Goal: Task Accomplishment & Management: Manage account settings

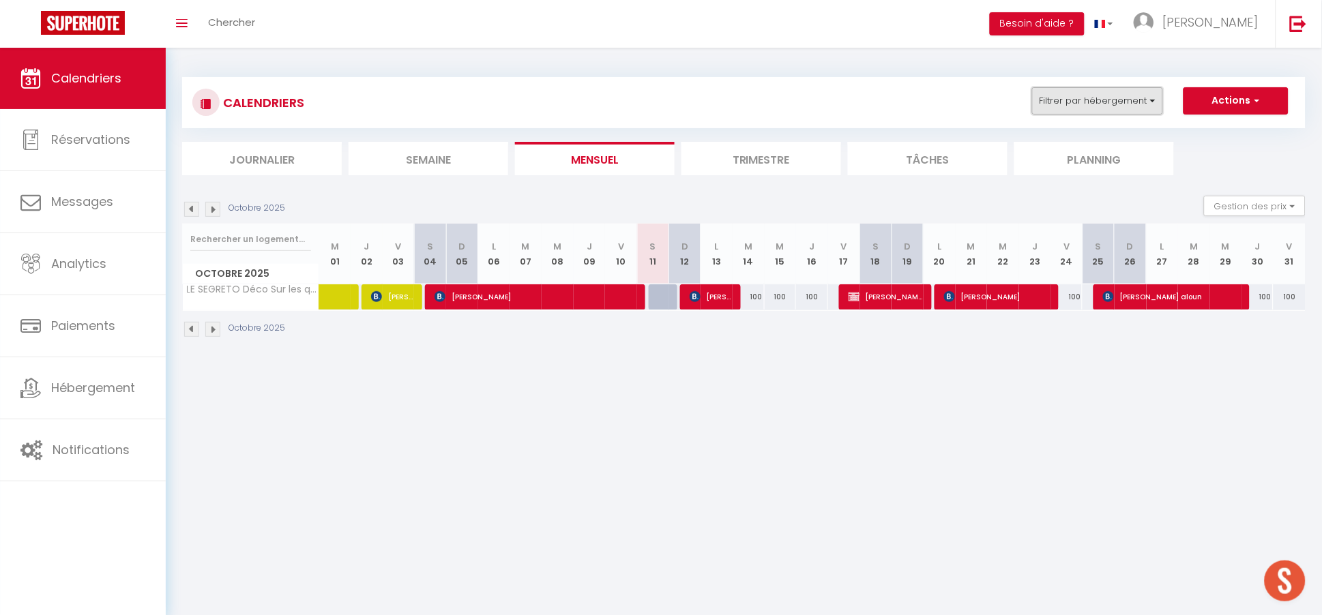
click at [1107, 108] on button "Filtrer par hébergement" at bounding box center [1097, 100] width 131 height 27
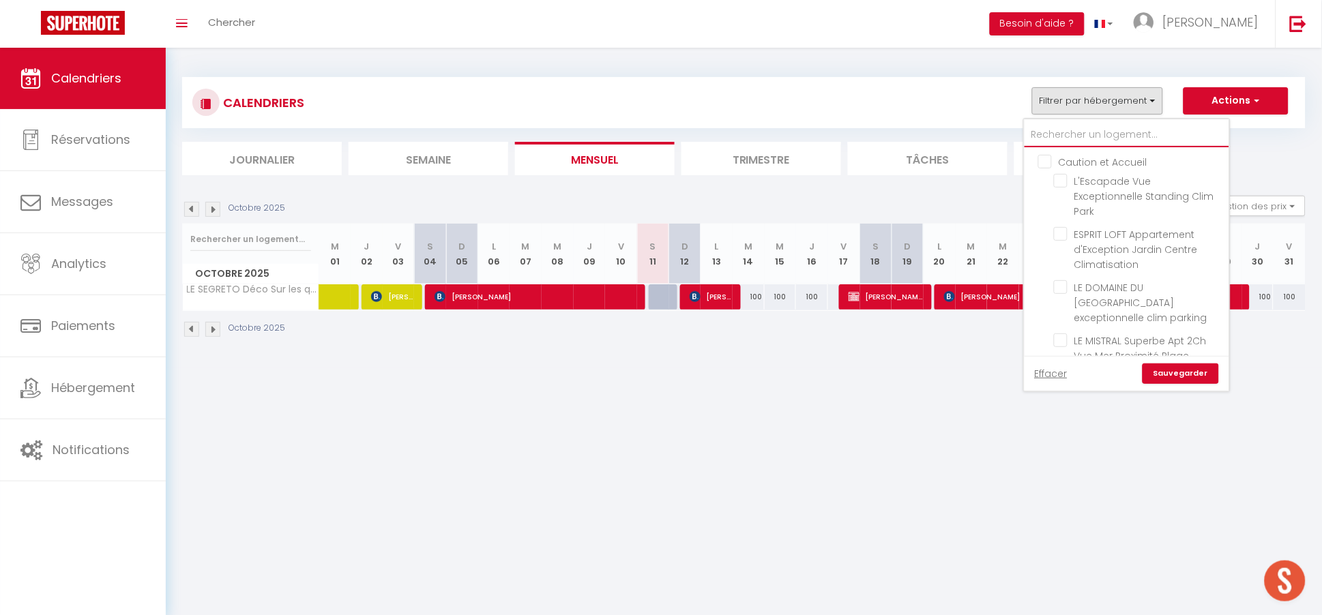
click at [1090, 128] on input "text" at bounding box center [1126, 135] width 205 height 25
type input "p"
checkbox input "false"
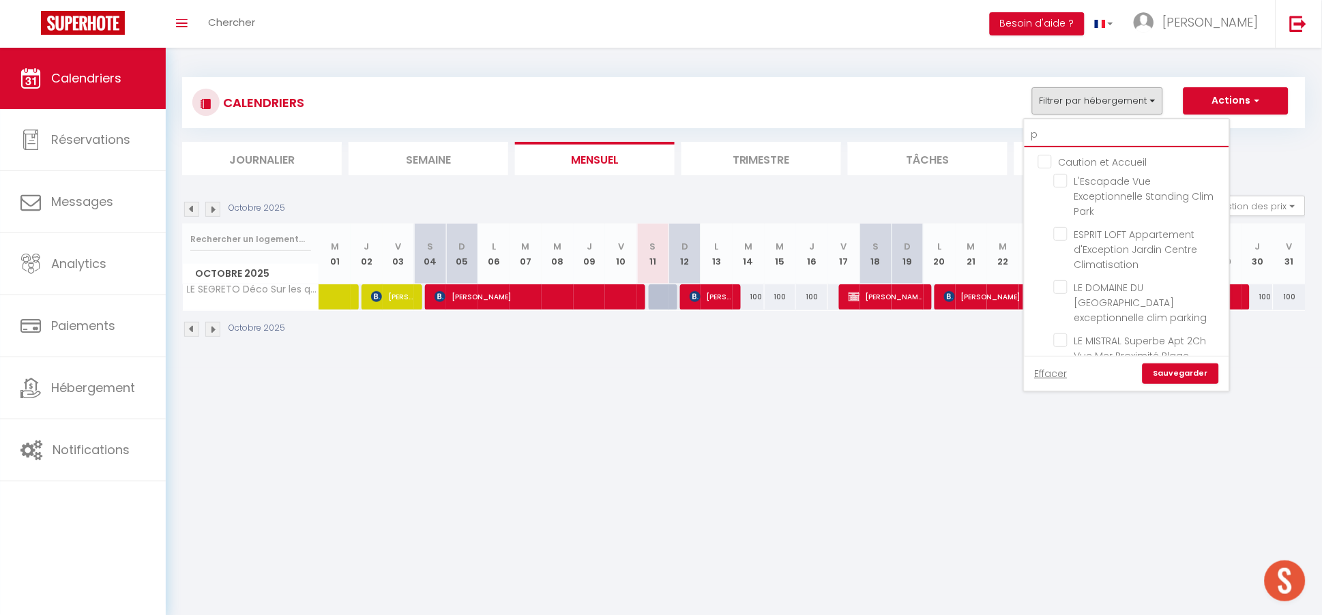
checkbox input "false"
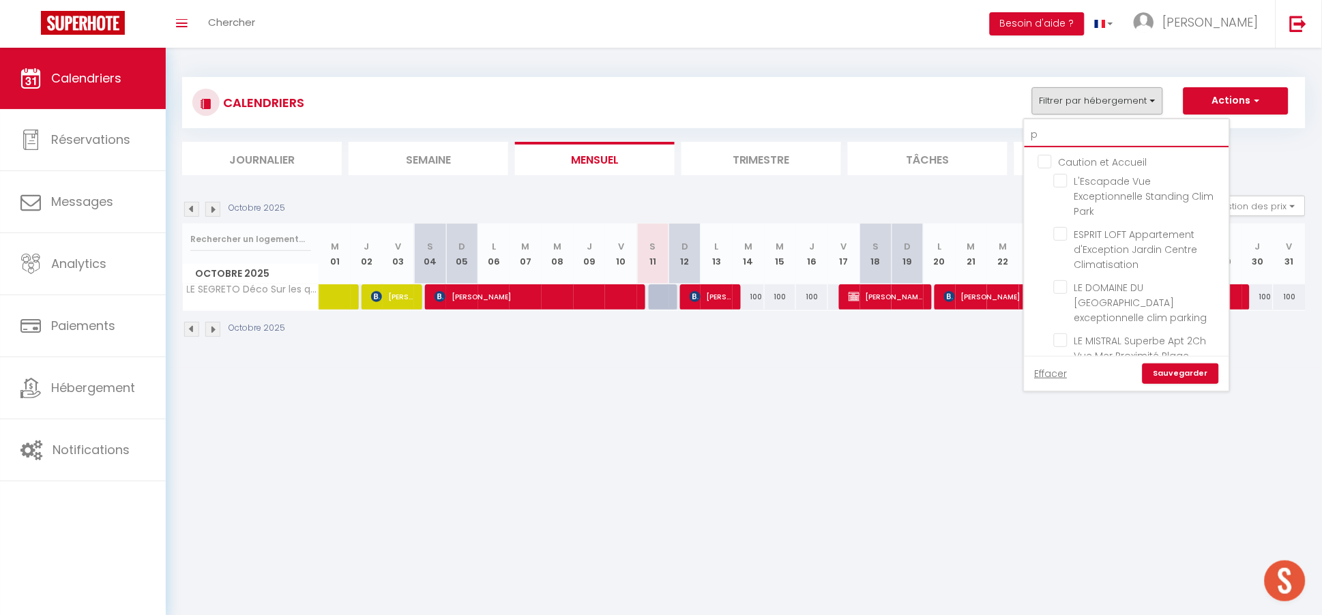
checkbox input "false"
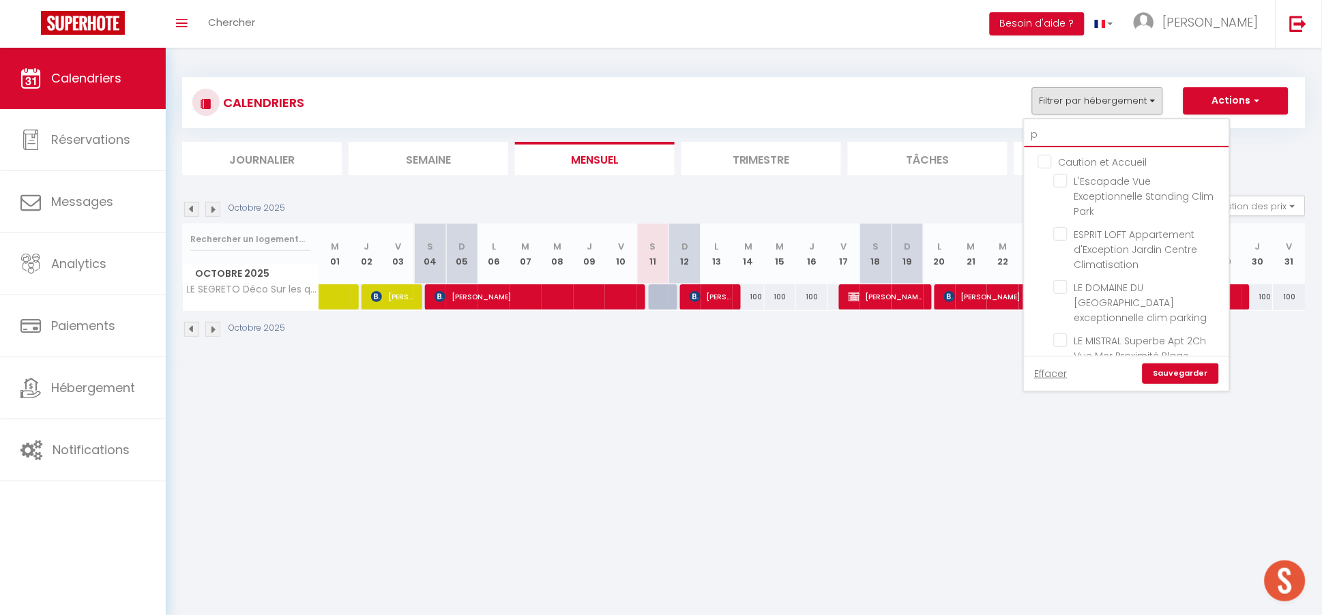
checkbox input "false"
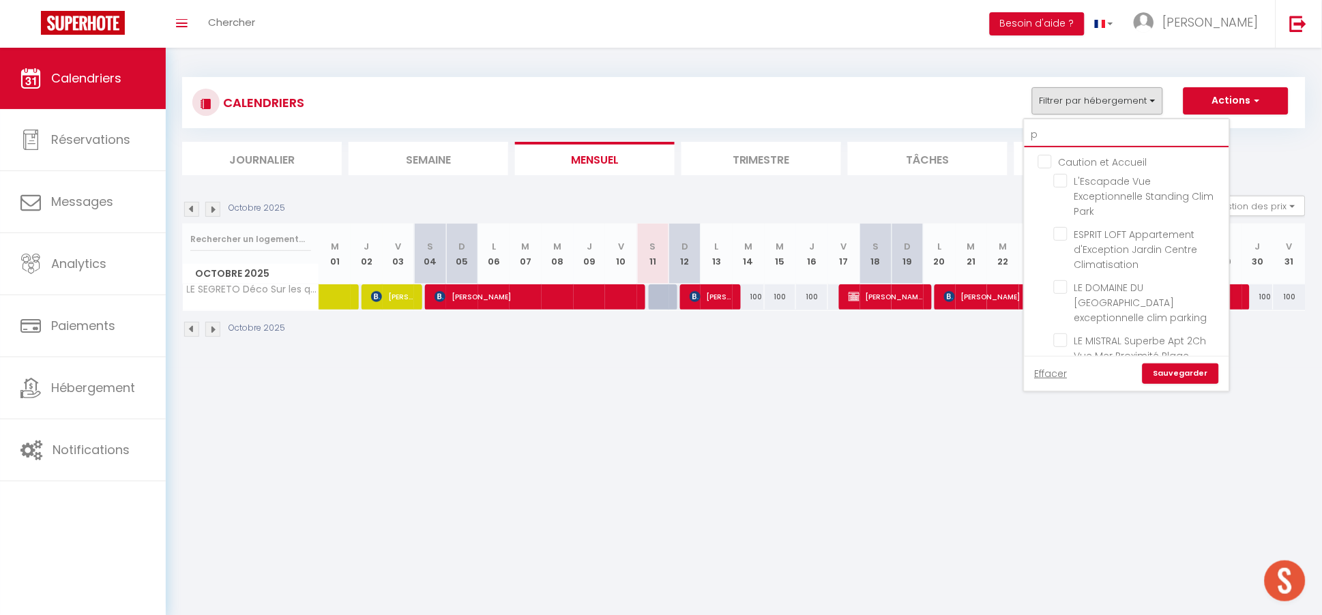
checkbox input "false"
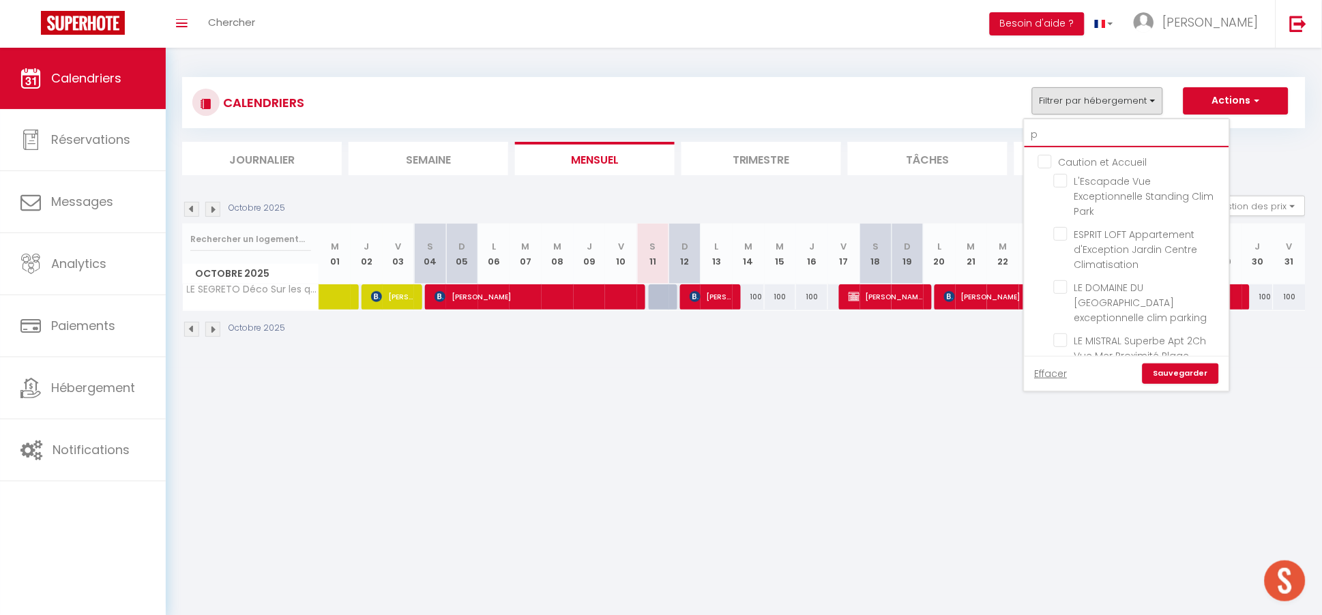
checkbox input "false"
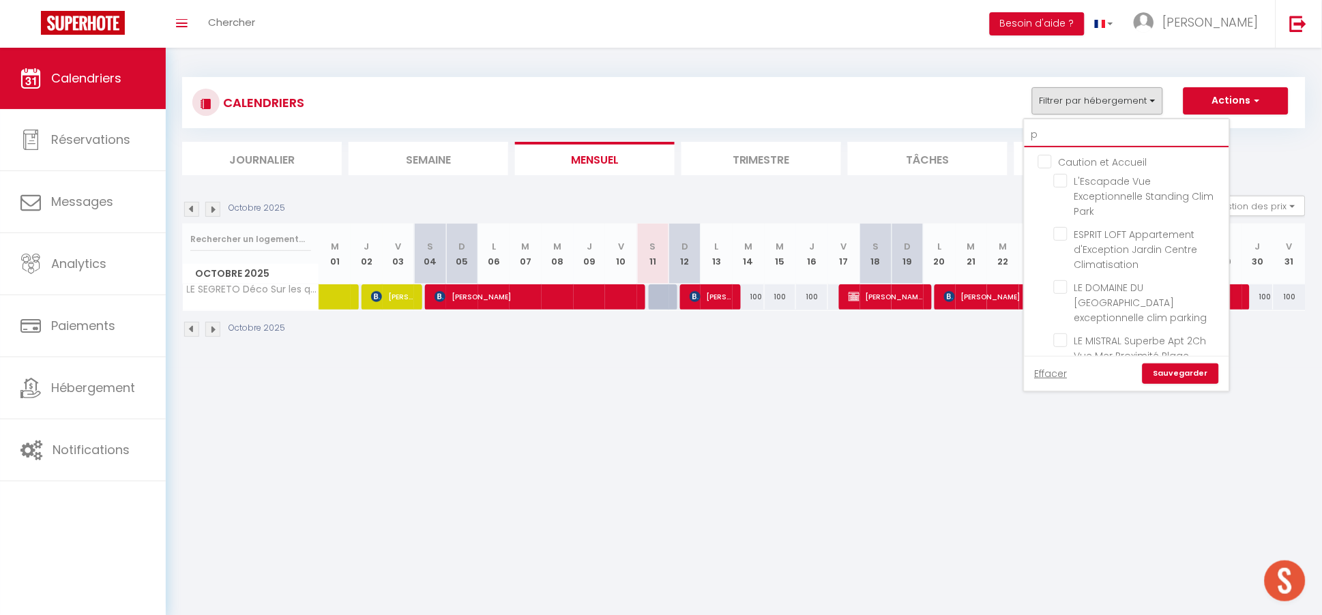
checkbox input "false"
checkbox input "true"
checkbox input "false"
type input "pa"
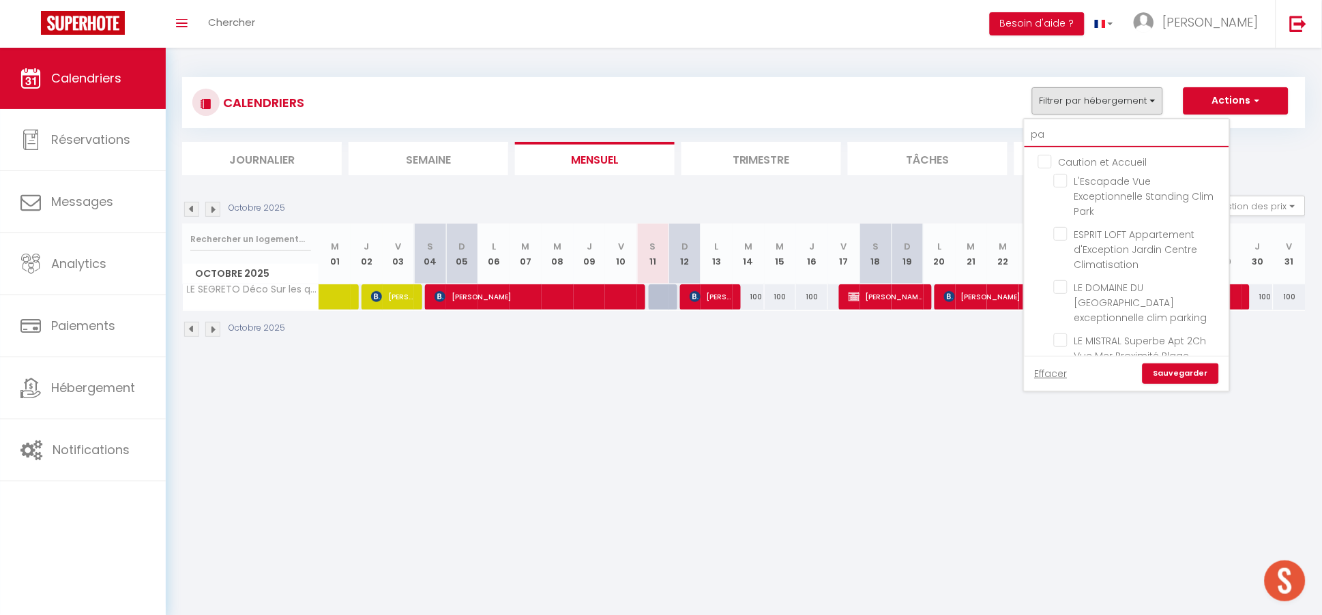
checkbox input "false"
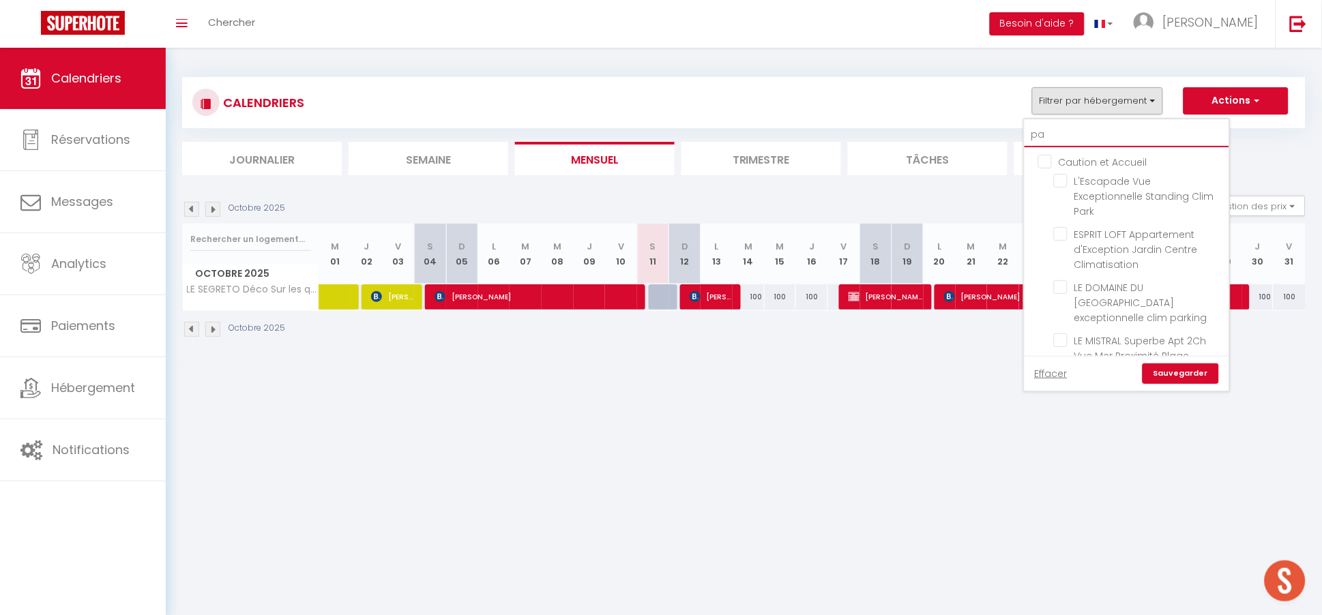
checkbox input "false"
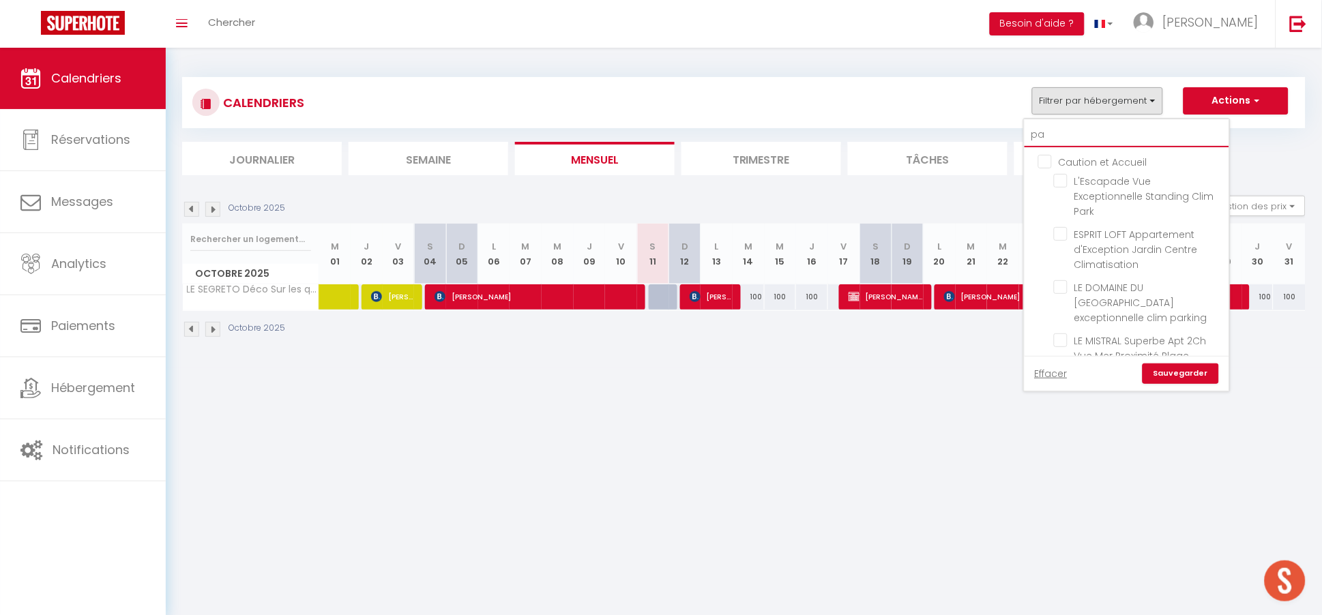
checkbox input "false"
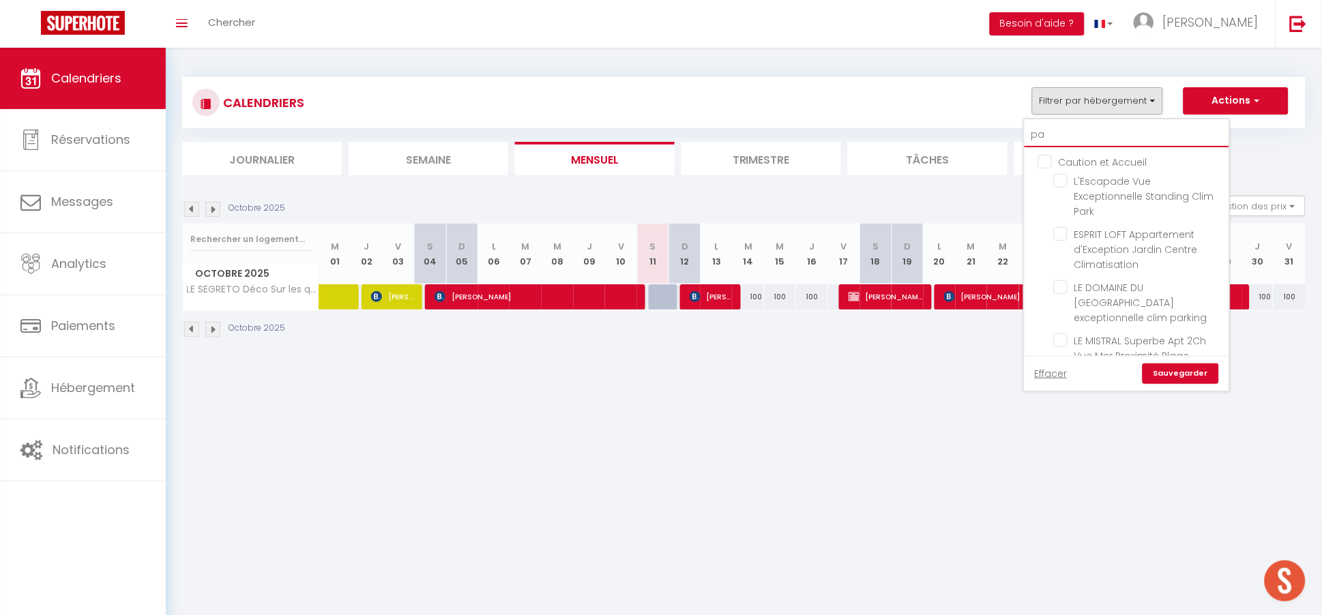
checkbox input "true"
type input "pal"
checkbox input "false"
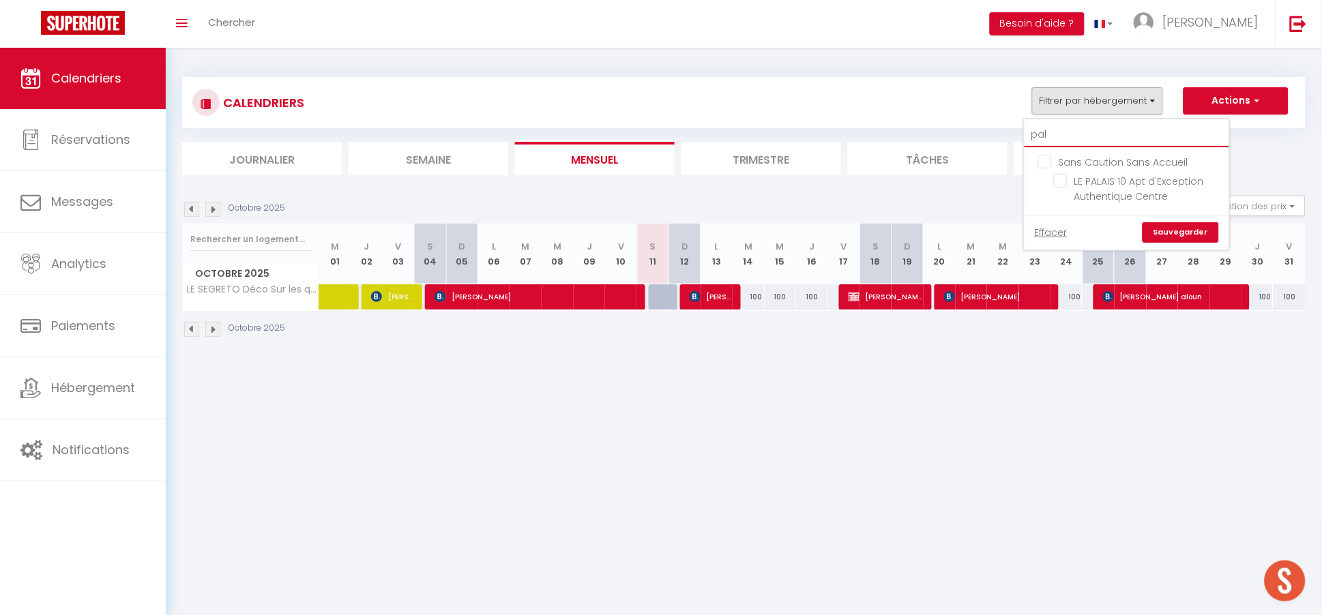
type input "pala"
checkbox input "false"
type input "palai"
checkbox input "false"
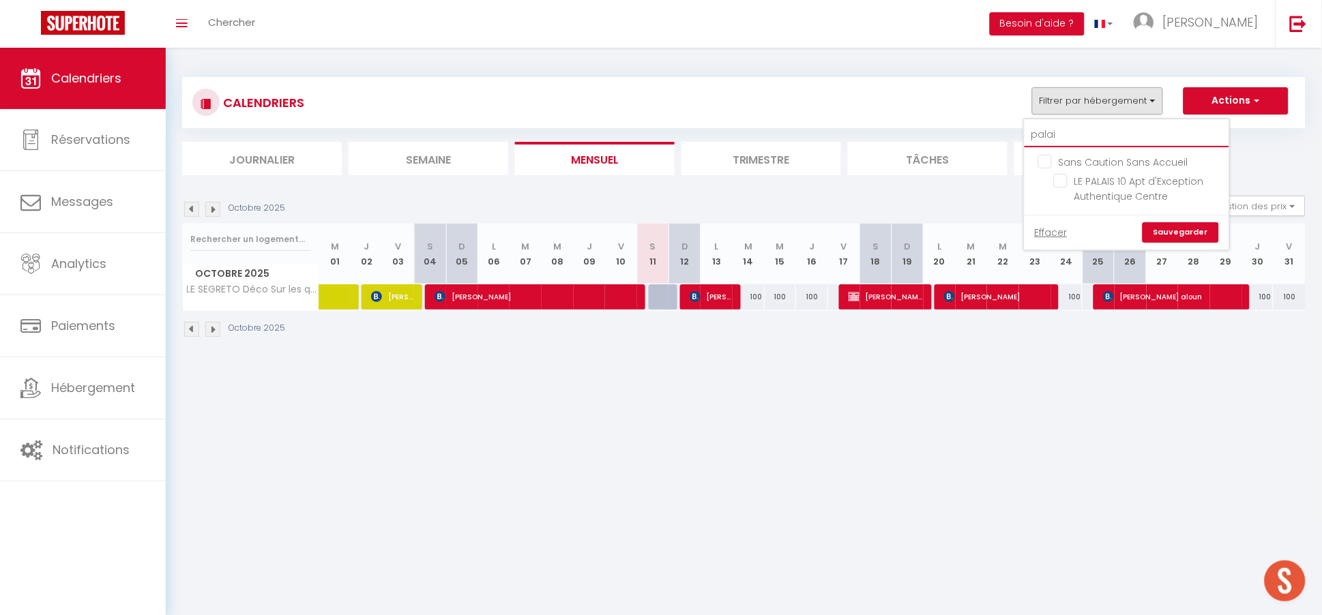
checkbox input "false"
type input "palais"
checkbox input "false"
type input "palais"
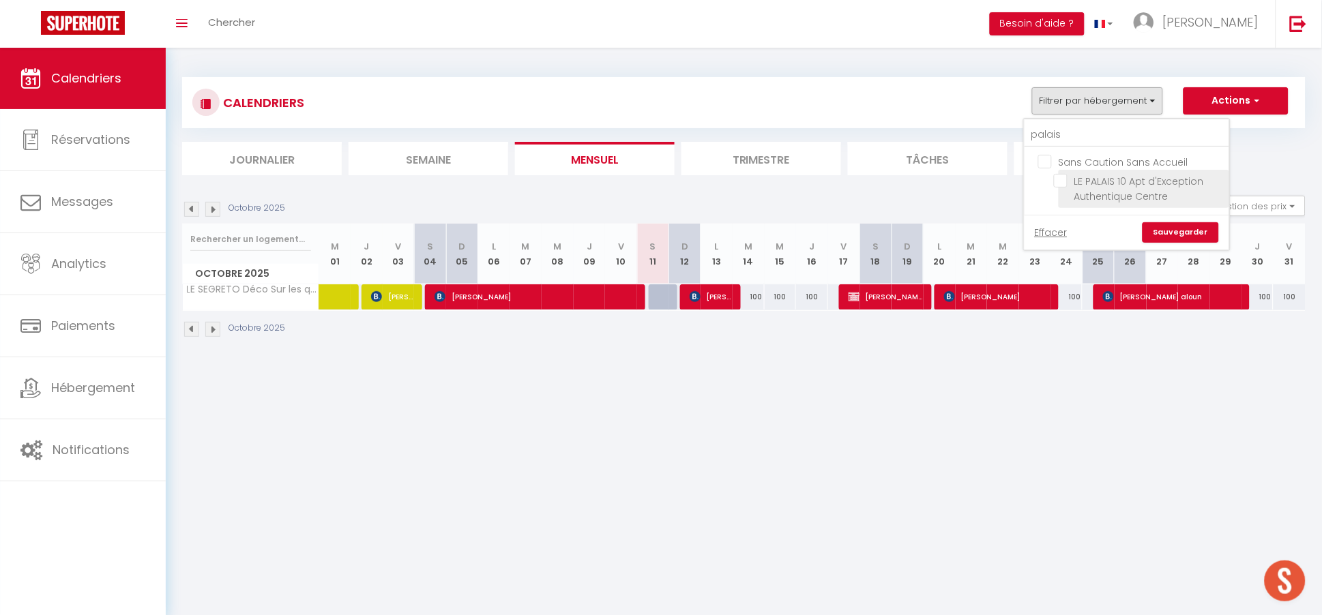
click at [1061, 182] on input "LE PALAIS 10 Apt d'Exception Authentique Centre" at bounding box center [1139, 181] width 171 height 14
checkbox input "true"
click at [1175, 235] on link "Sauvegarder" at bounding box center [1180, 232] width 76 height 20
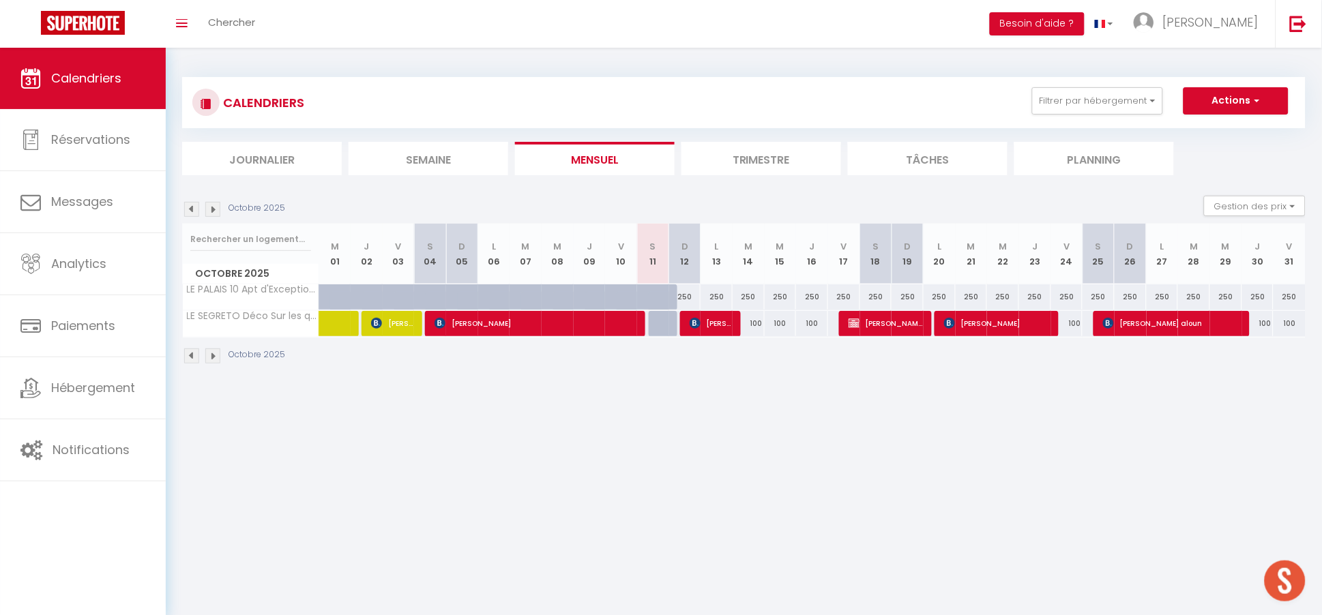
click at [685, 295] on div "250" at bounding box center [685, 296] width 32 height 25
type input "250"
type input "Dim 12 Octobre 2025"
type input "Lun 13 Octobre 2025"
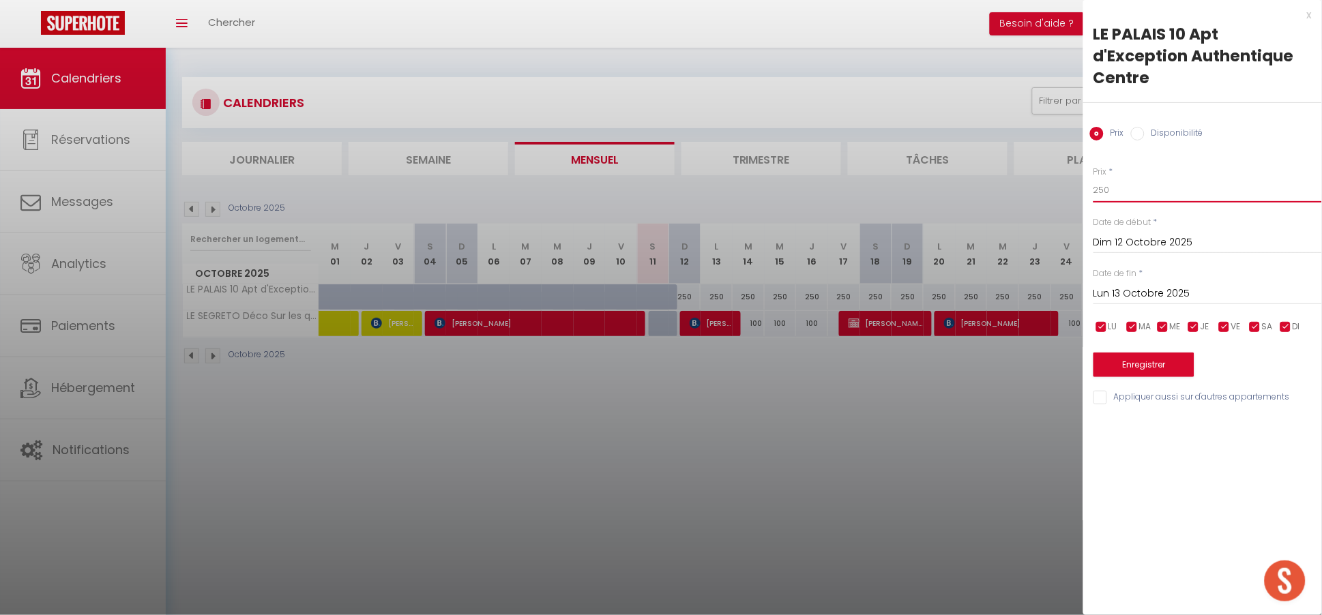
click at [1117, 190] on input "250" at bounding box center [1207, 190] width 228 height 25
type input "2"
type input "180"
click at [1186, 293] on input "Lun 13 Octobre 2025" at bounding box center [1207, 294] width 228 height 18
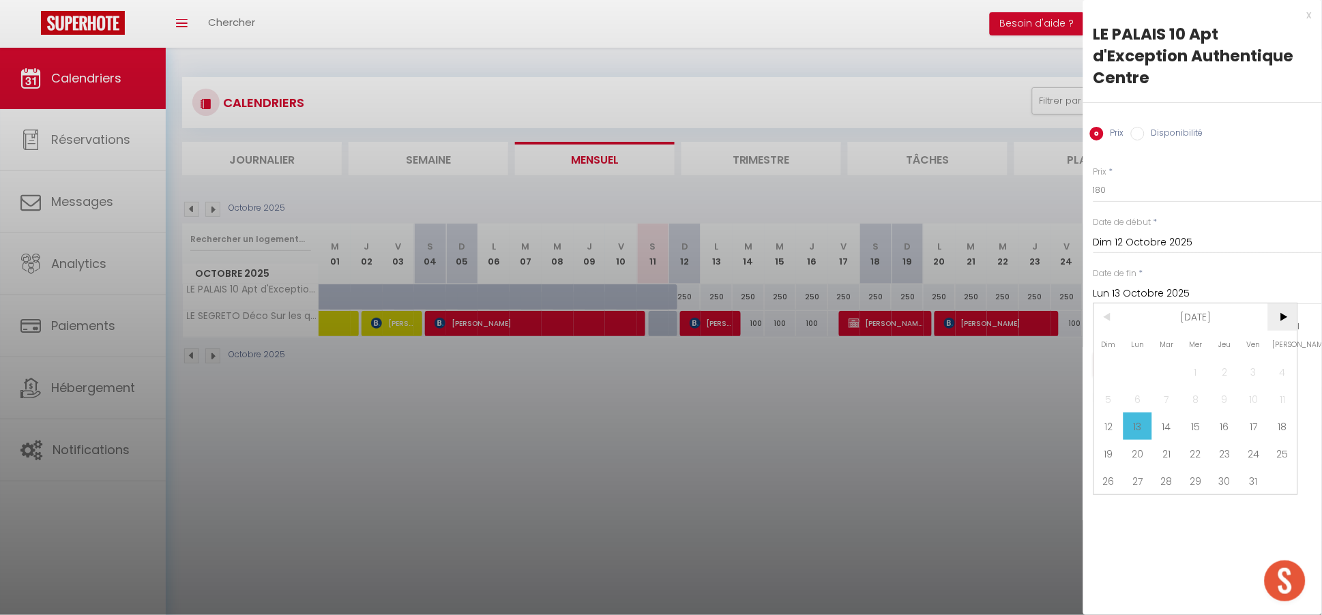
click at [1284, 321] on span ">" at bounding box center [1282, 317] width 29 height 27
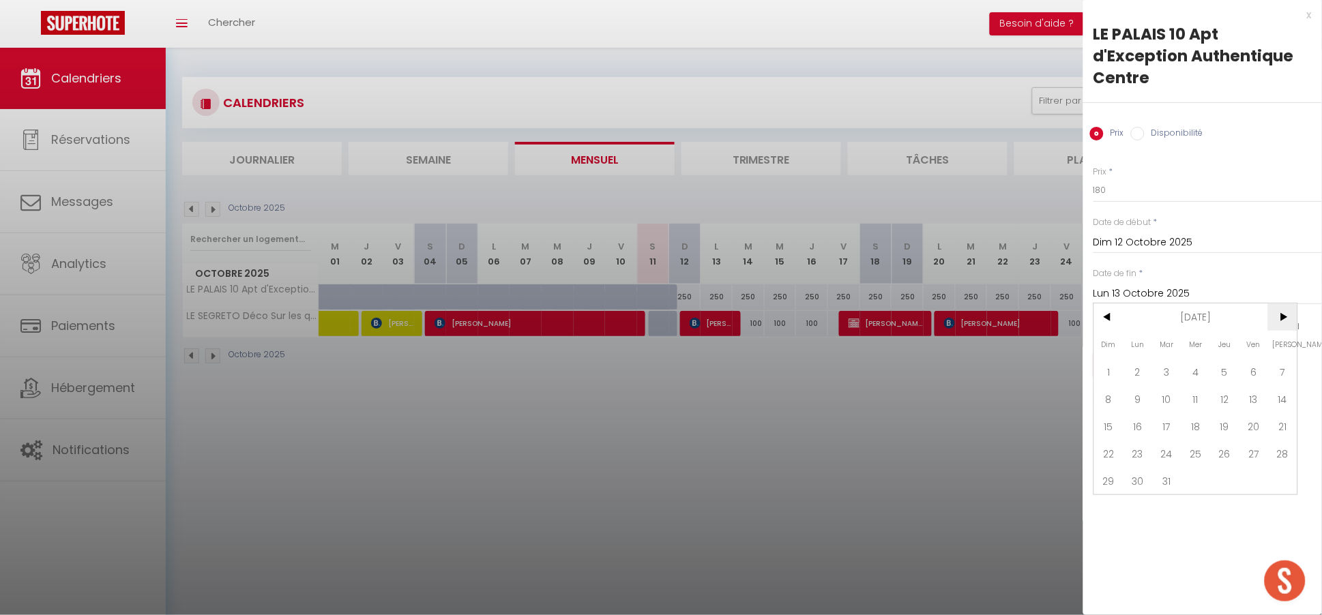
click at [1284, 321] on span ">" at bounding box center [1282, 317] width 29 height 27
click at [1162, 486] on span "30" at bounding box center [1166, 480] width 29 height 27
type input "[DATE] Juin 2026"
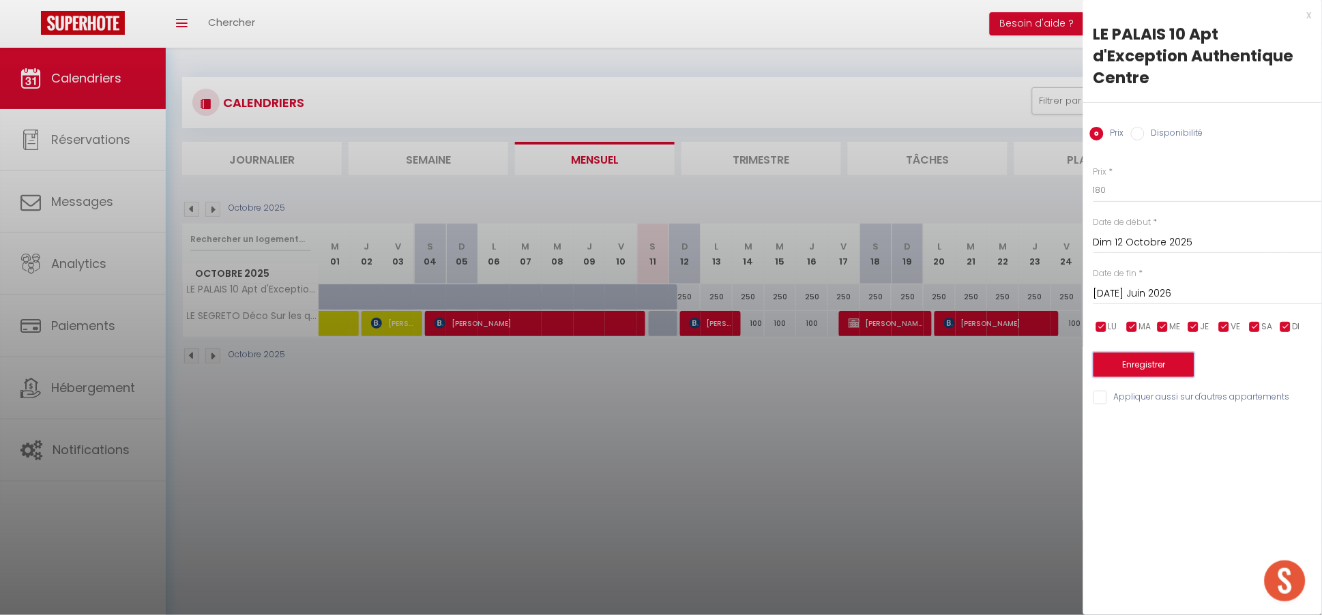
click at [1137, 370] on button "Enregistrer" at bounding box center [1143, 365] width 101 height 25
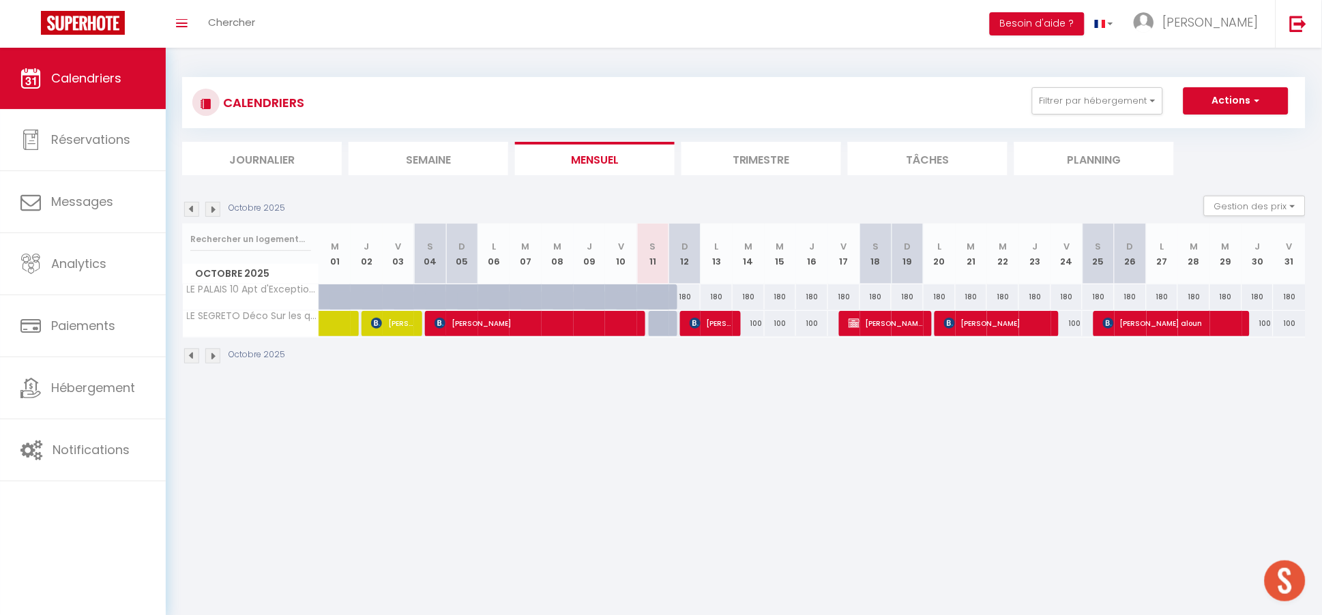
click at [212, 354] on img at bounding box center [212, 356] width 15 height 15
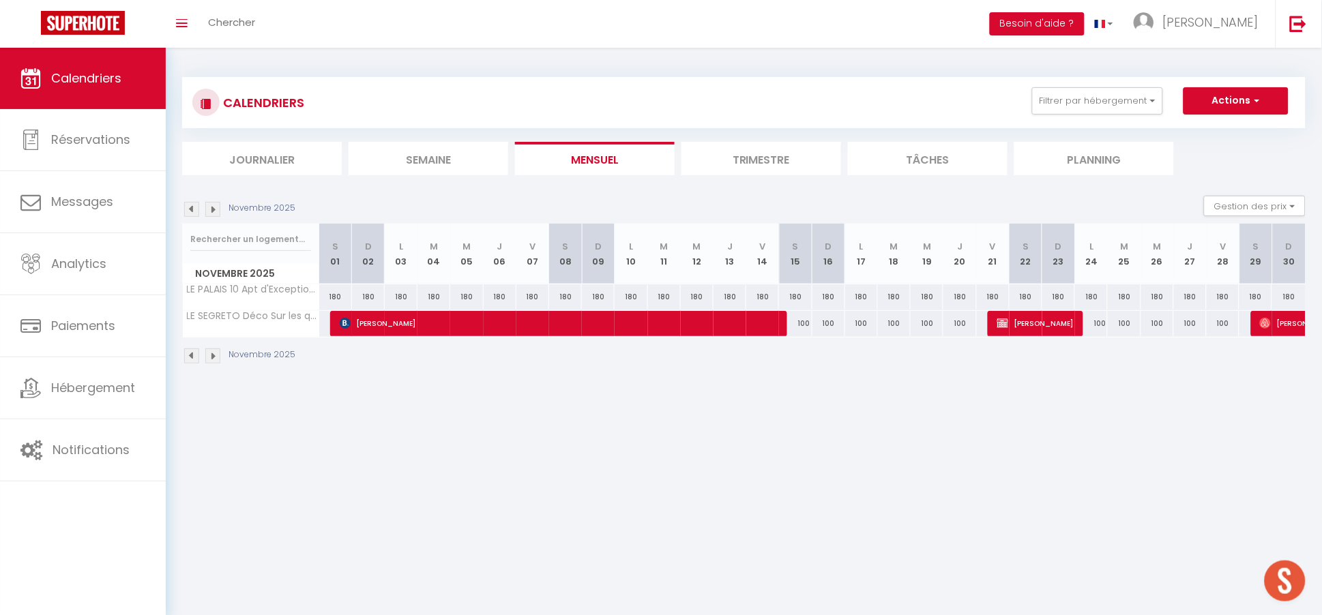
click at [212, 354] on img at bounding box center [212, 356] width 15 height 15
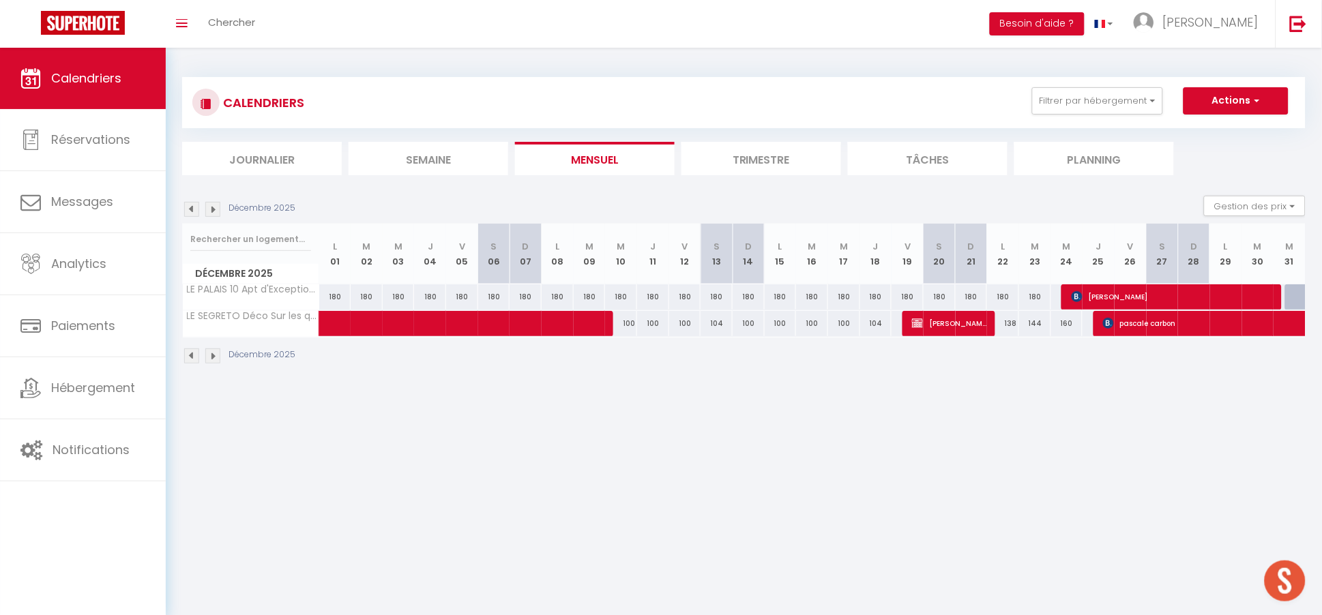
click at [216, 355] on img at bounding box center [212, 356] width 15 height 15
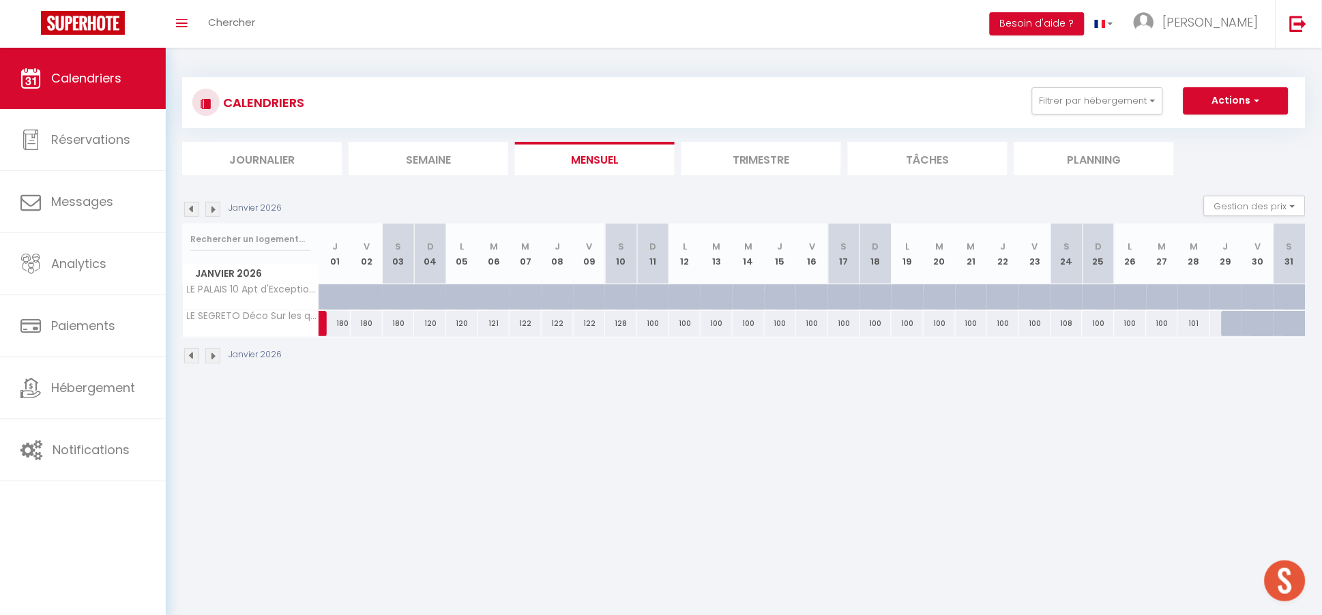
click at [190, 360] on img at bounding box center [191, 356] width 15 height 15
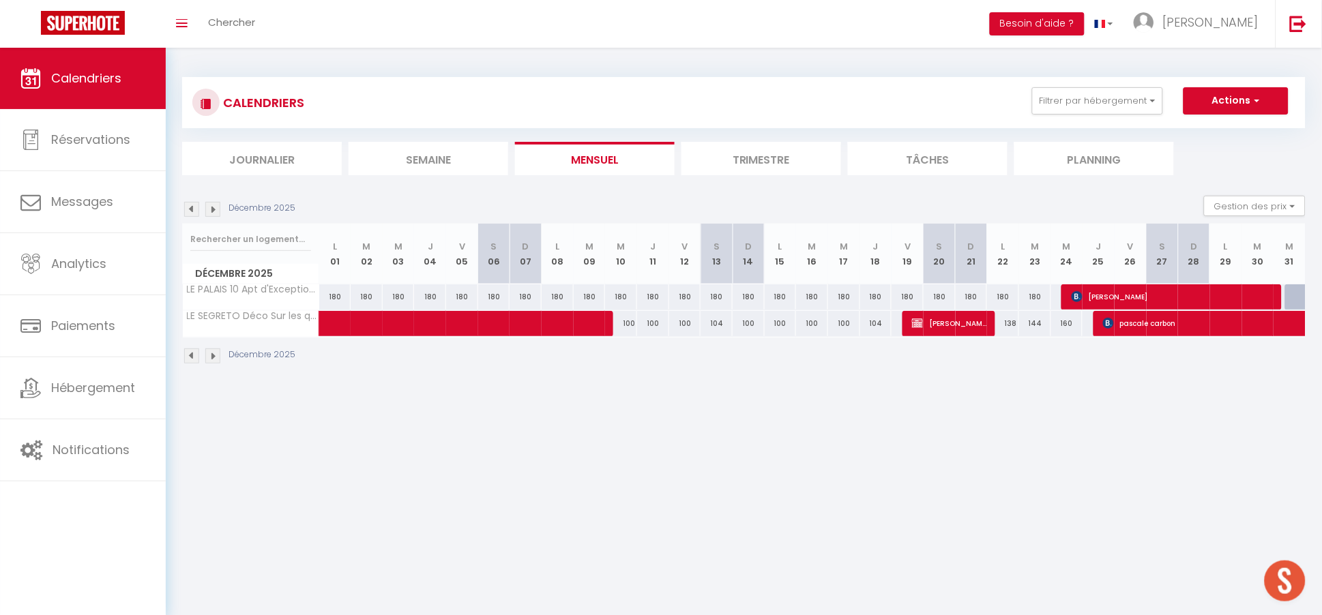
click at [215, 356] on img at bounding box center [212, 356] width 15 height 15
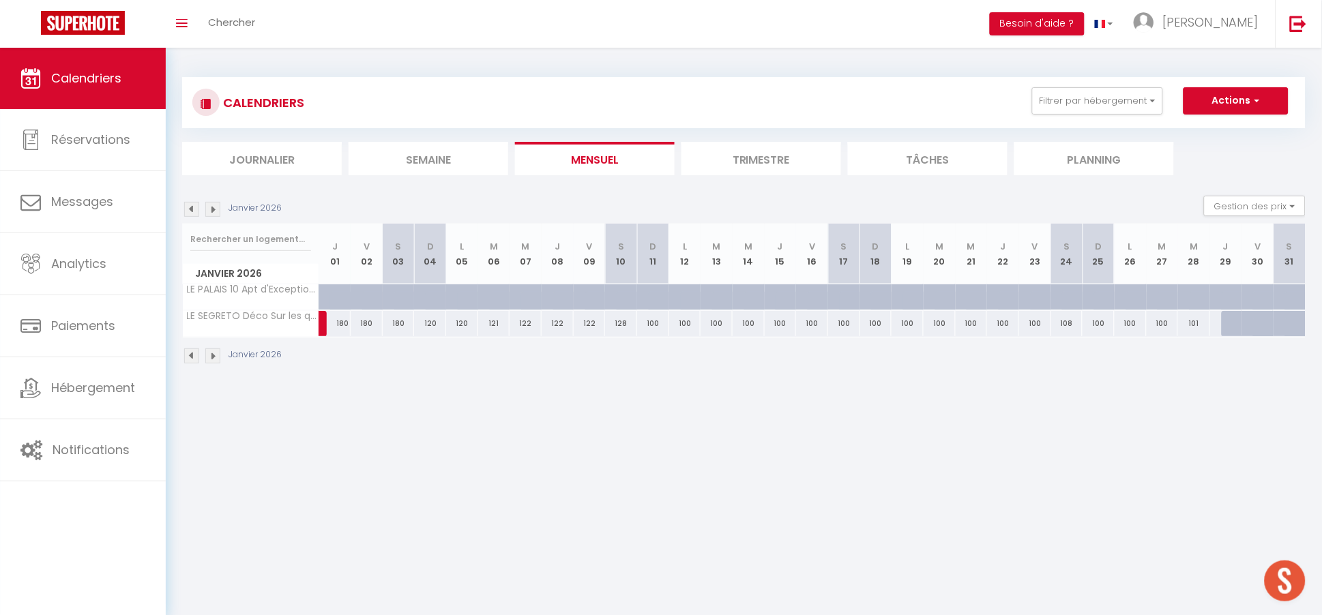
click at [341, 293] on div at bounding box center [346, 305] width 32 height 26
type input "180"
type input "Jeu 01 Janvier 2026"
type input "Ven 02 Janvier 2026"
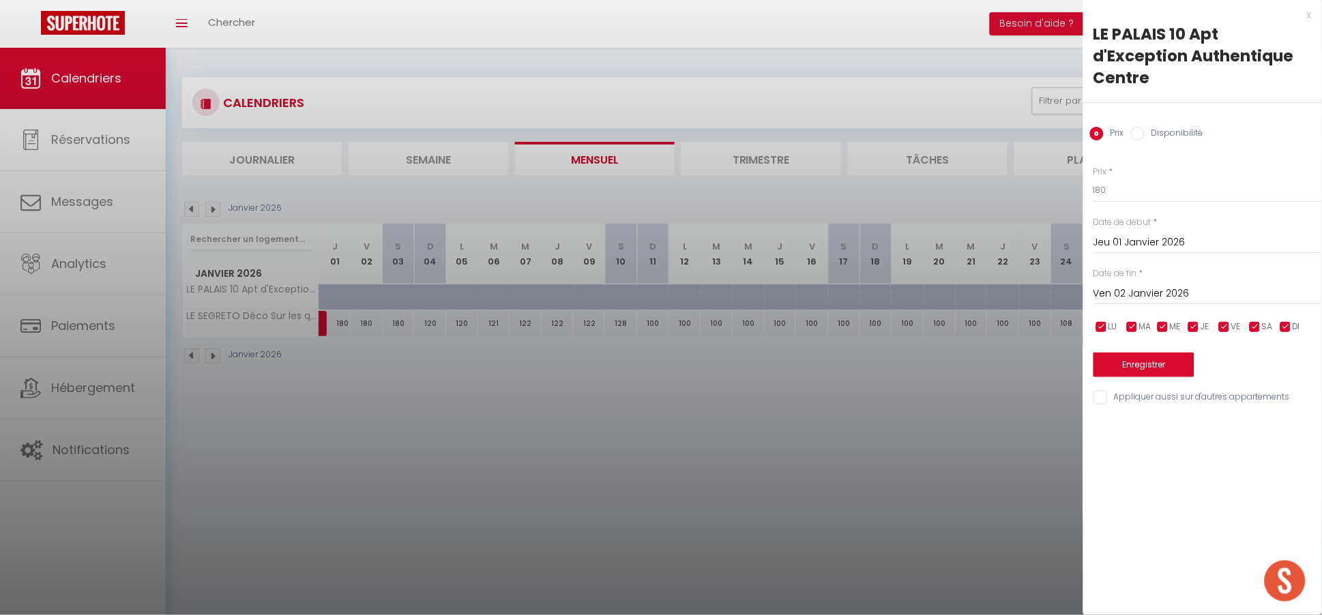
click at [1137, 140] on input "Disponibilité" at bounding box center [1138, 134] width 14 height 14
radio input "true"
radio input "false"
click at [1121, 246] on input "Jeu 01 Janvier 2026" at bounding box center [1207, 244] width 228 height 18
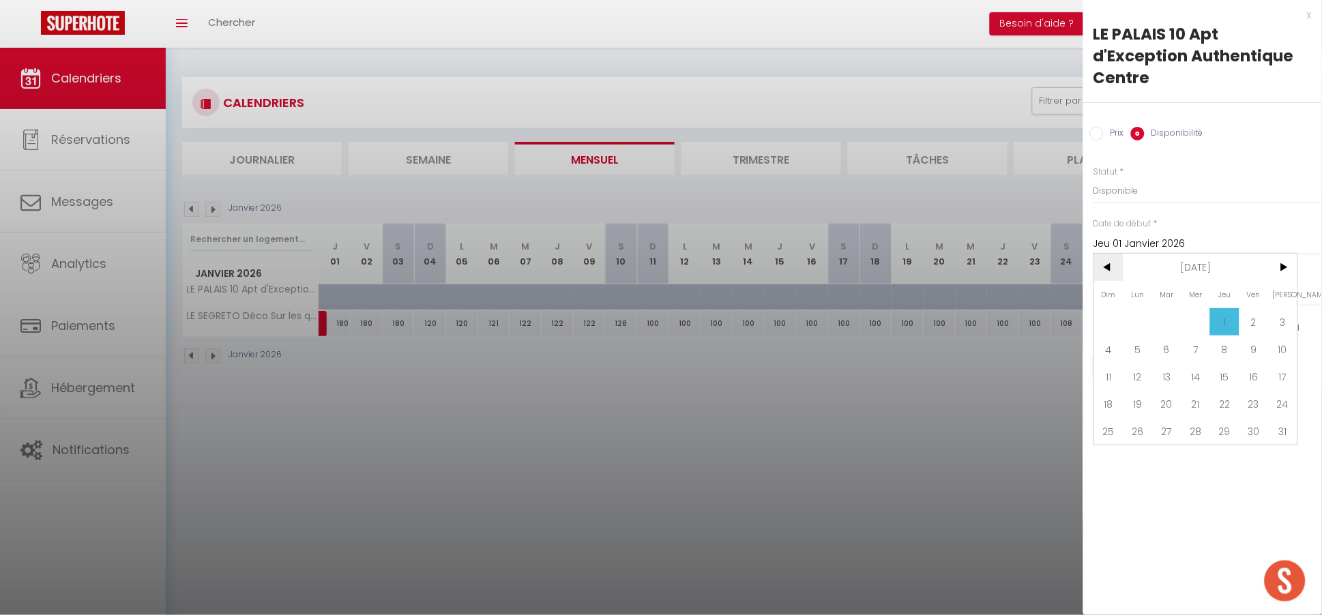
click at [1110, 266] on span "<" at bounding box center [1108, 267] width 29 height 27
click at [1112, 396] on span "21" at bounding box center [1108, 403] width 29 height 27
type input "Dim 21 Décembre 2025"
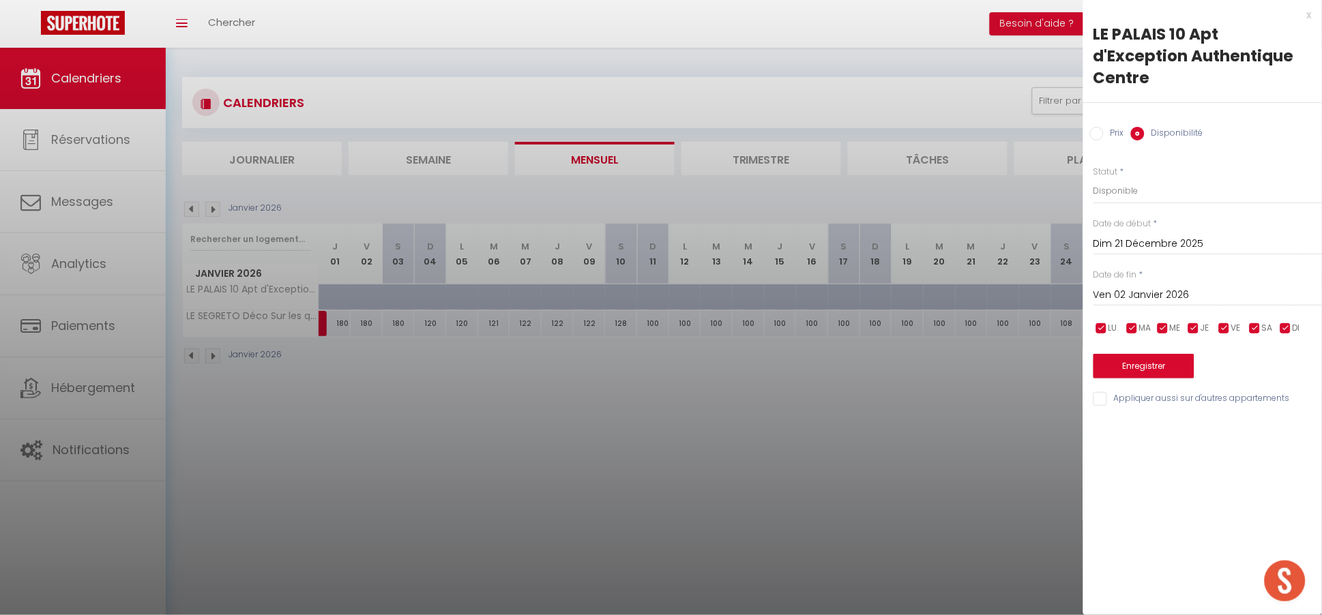
click at [1165, 293] on input "Ven 02 Janvier 2026" at bounding box center [1207, 295] width 228 height 18
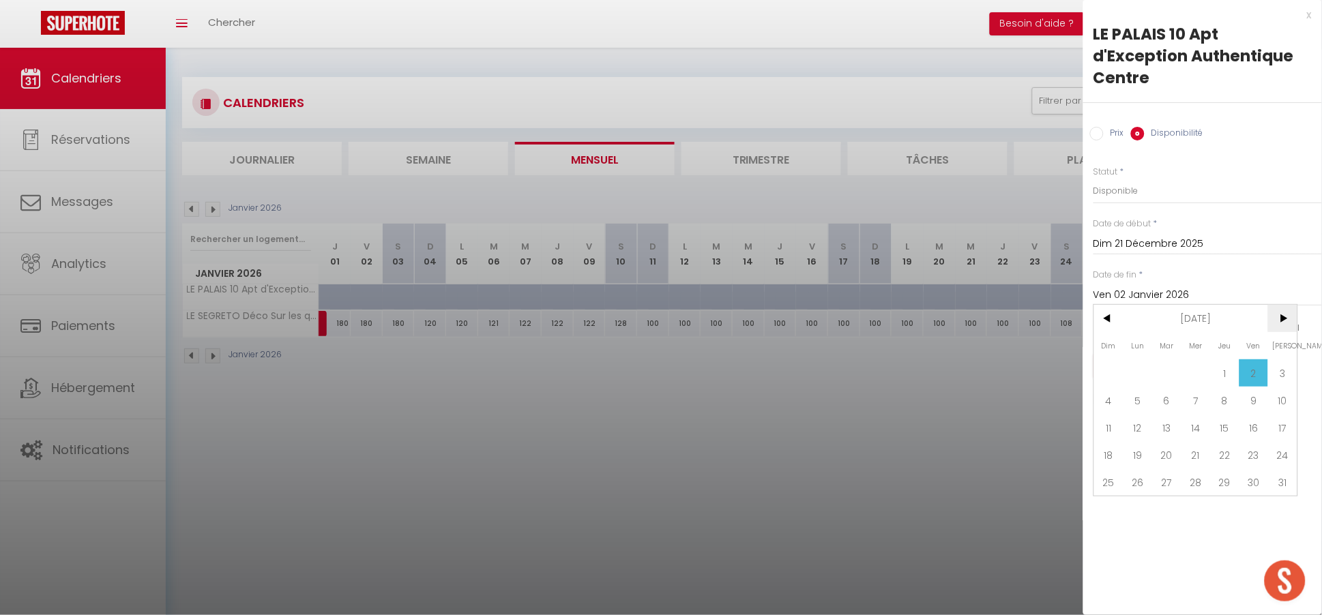
click at [1280, 312] on span ">" at bounding box center [1282, 318] width 29 height 27
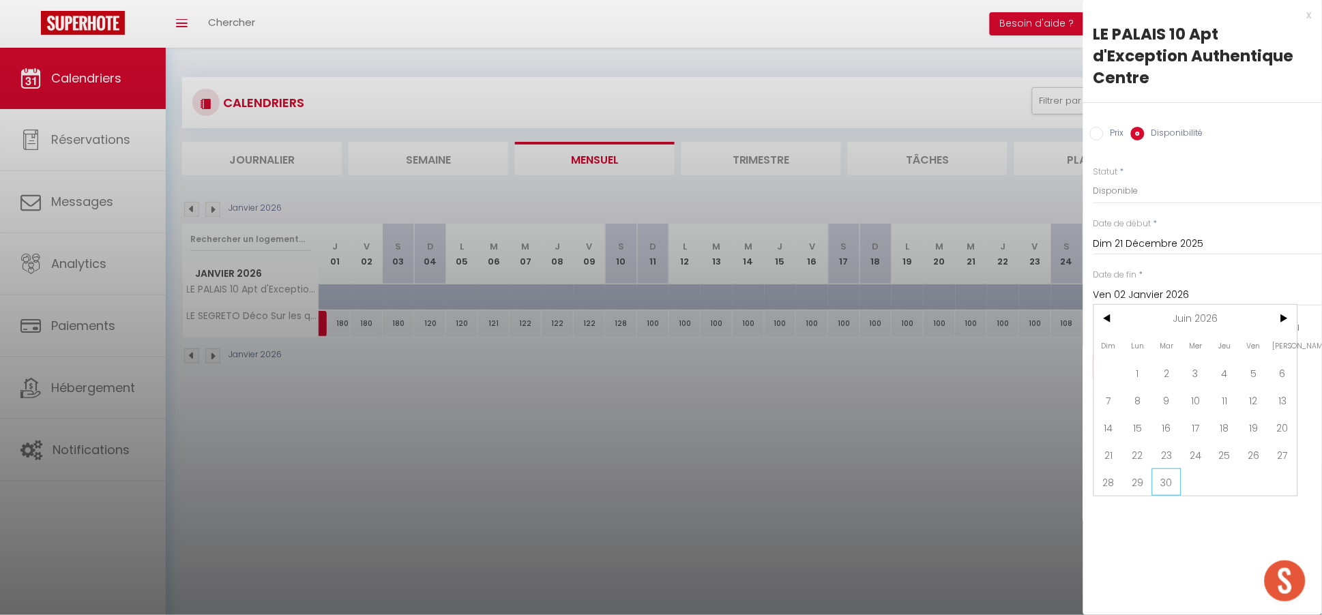
click at [1160, 486] on span "30" at bounding box center [1166, 482] width 29 height 27
type input "[DATE] Juin 2026"
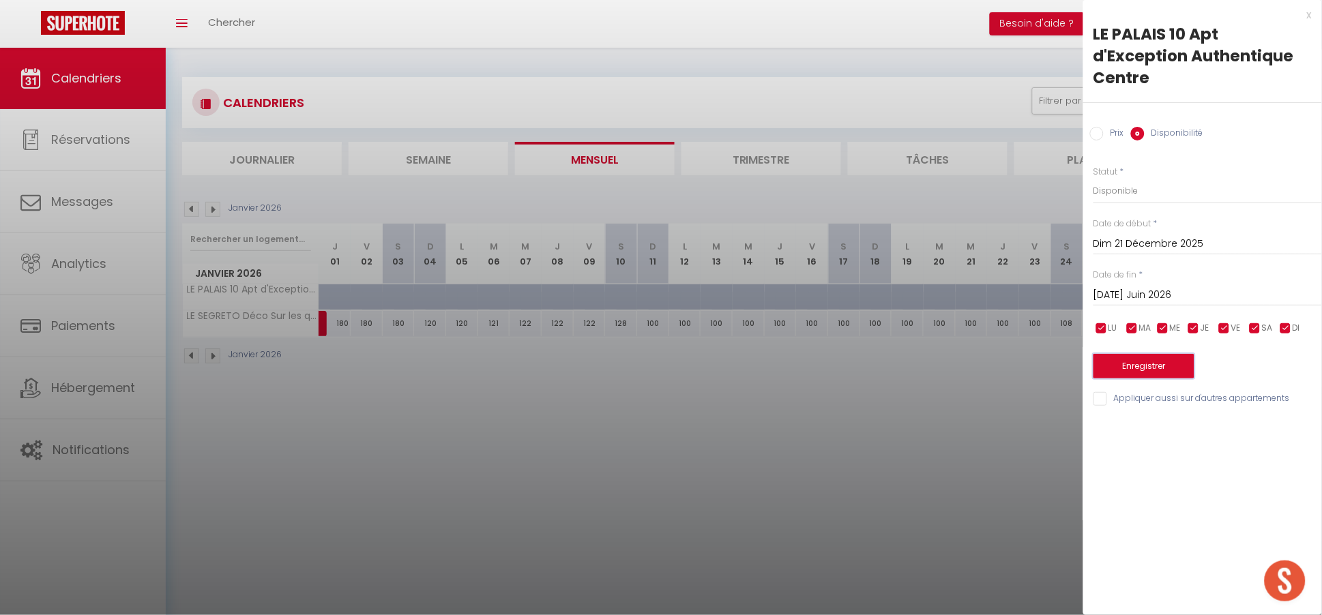
click at [1156, 374] on button "Enregistrer" at bounding box center [1143, 366] width 101 height 25
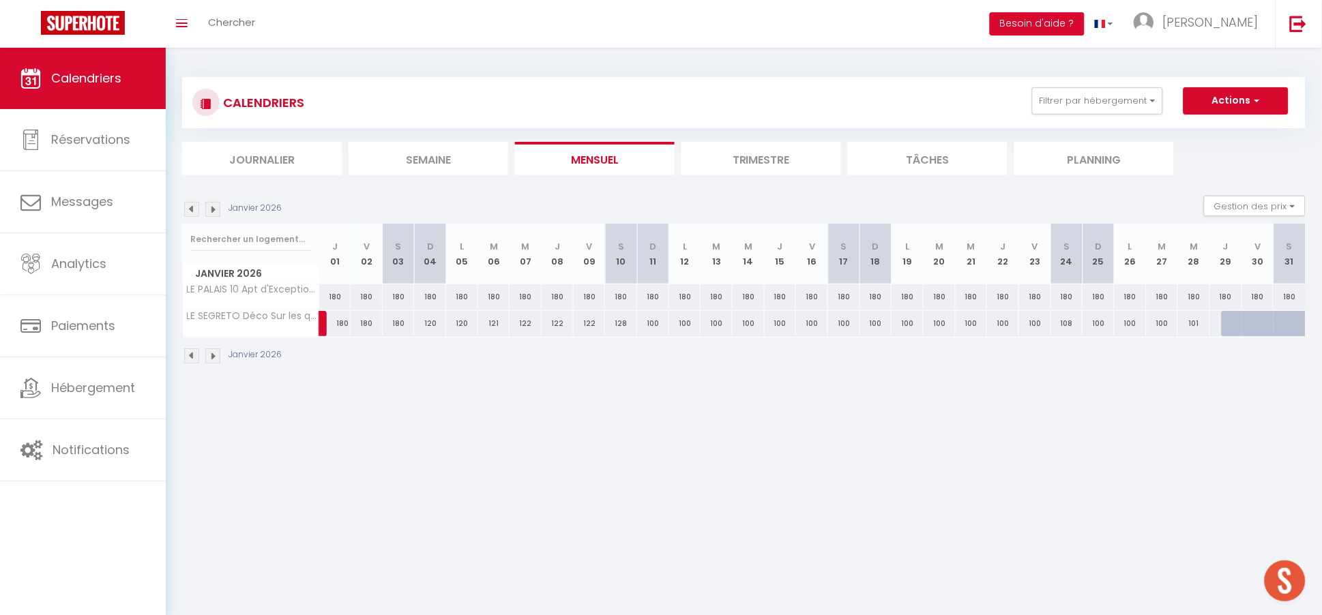
click at [193, 357] on img at bounding box center [191, 356] width 15 height 15
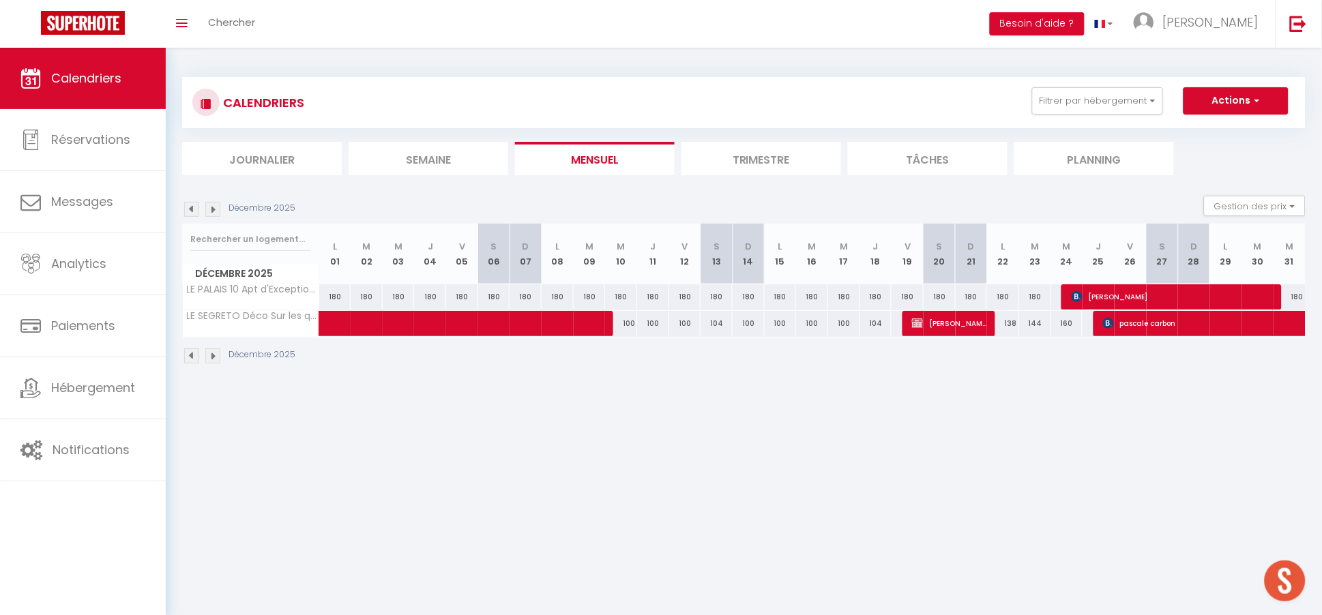
click at [213, 356] on img at bounding box center [212, 356] width 15 height 15
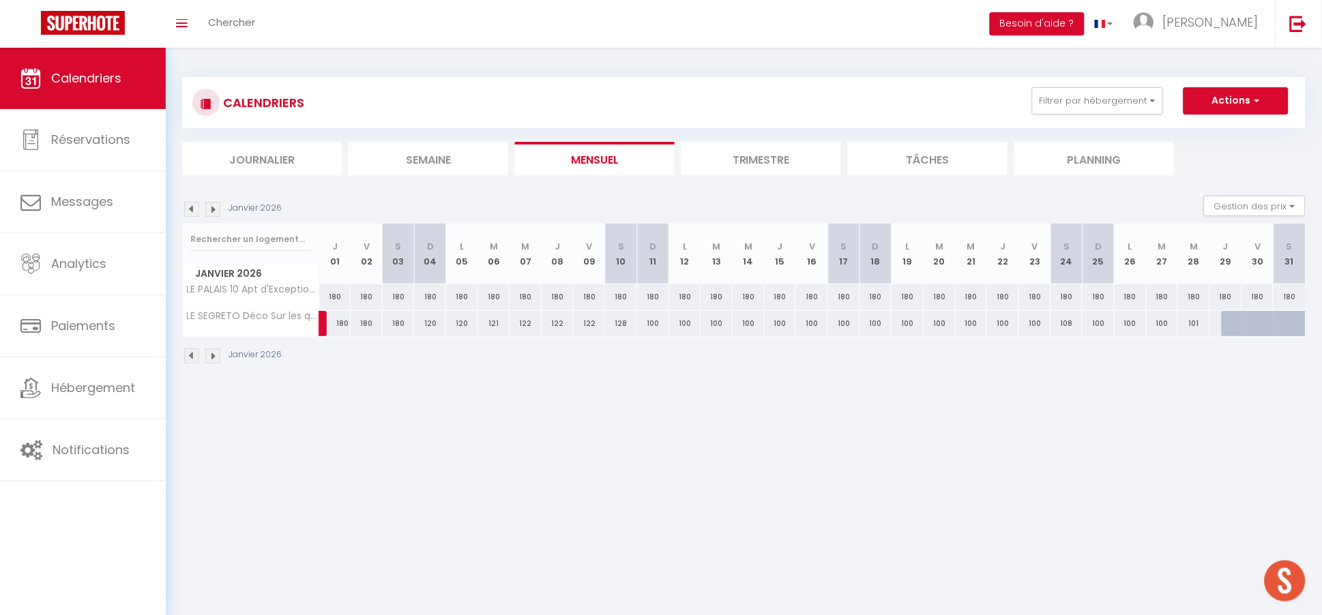
click at [191, 355] on img at bounding box center [191, 356] width 15 height 15
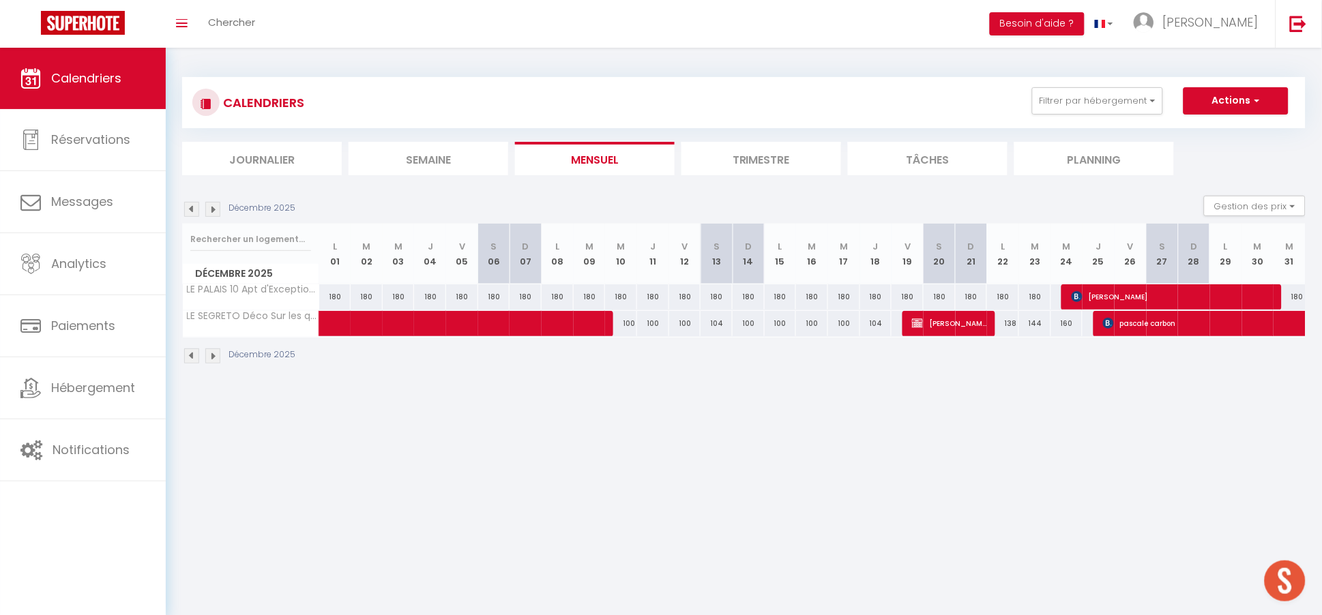
click at [191, 355] on img at bounding box center [191, 356] width 15 height 15
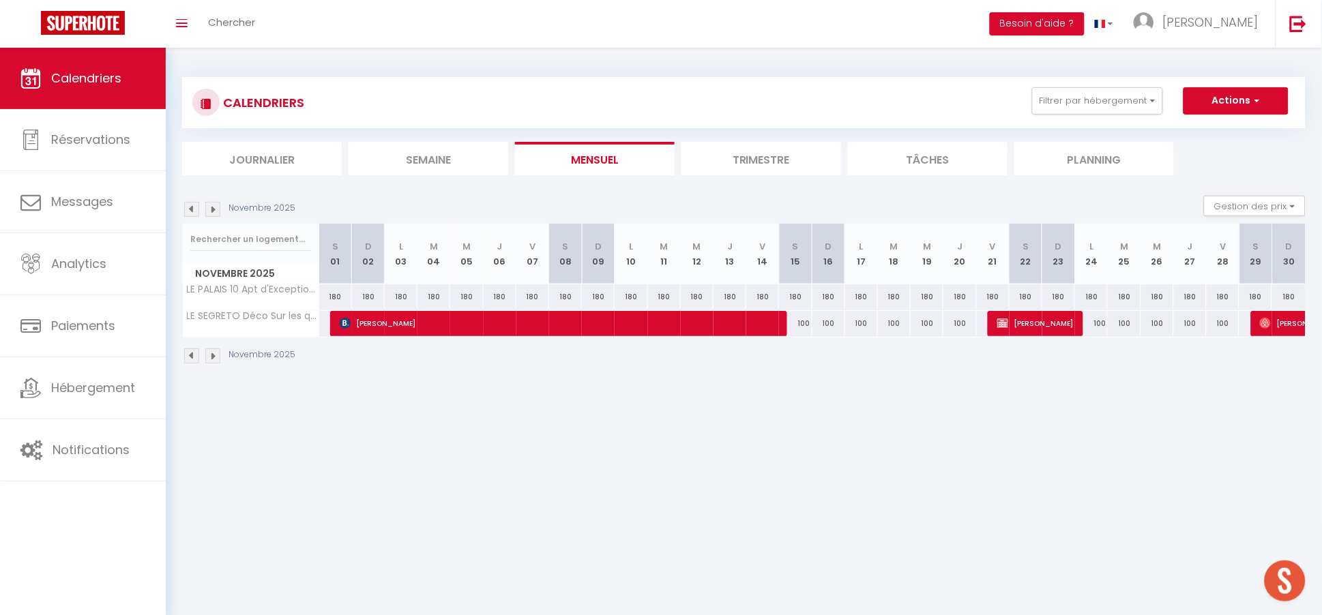
click at [191, 355] on img at bounding box center [191, 356] width 15 height 15
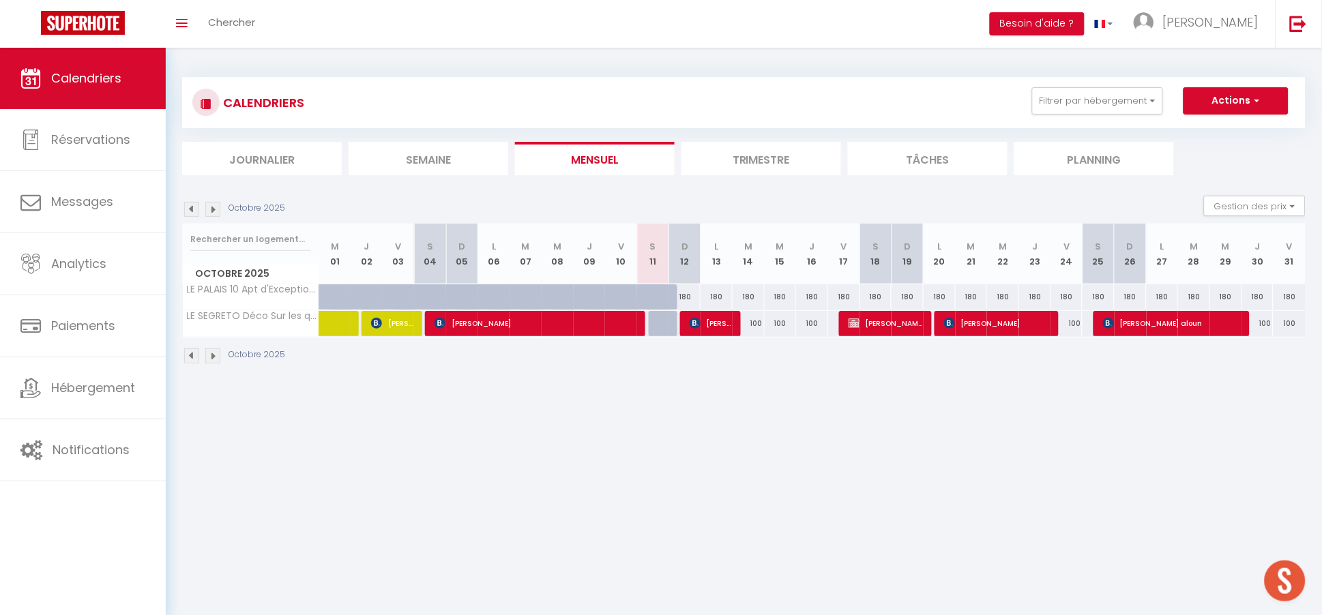
click at [191, 355] on img at bounding box center [191, 356] width 15 height 15
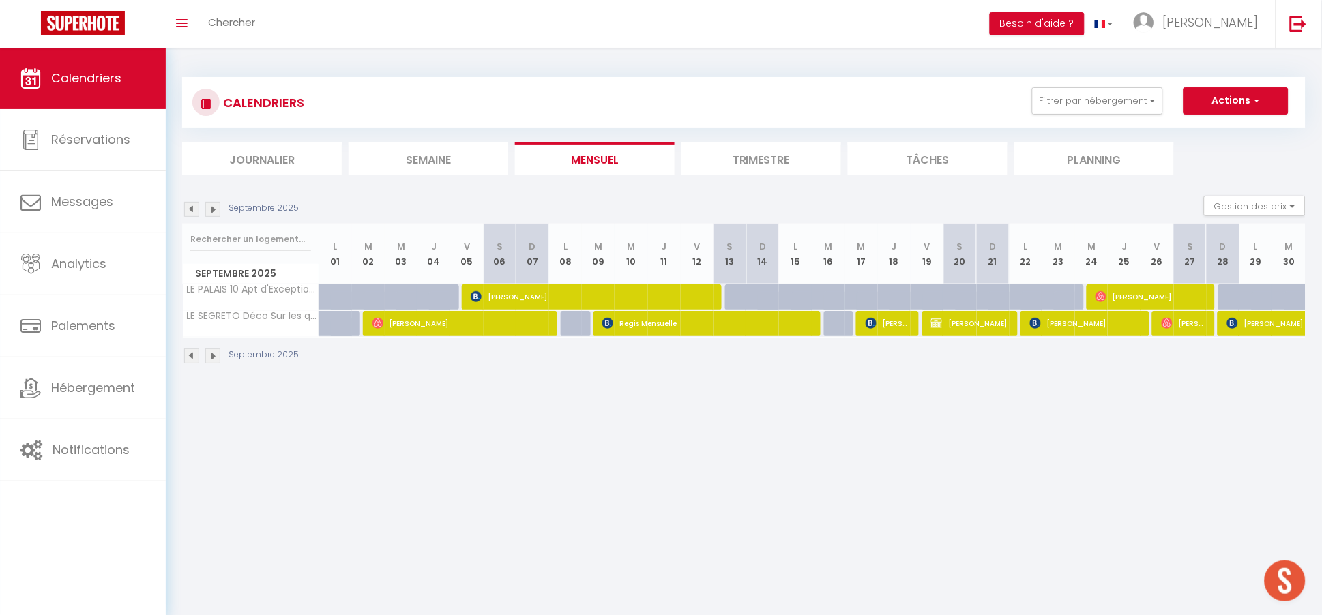
click at [216, 355] on img at bounding box center [212, 356] width 15 height 15
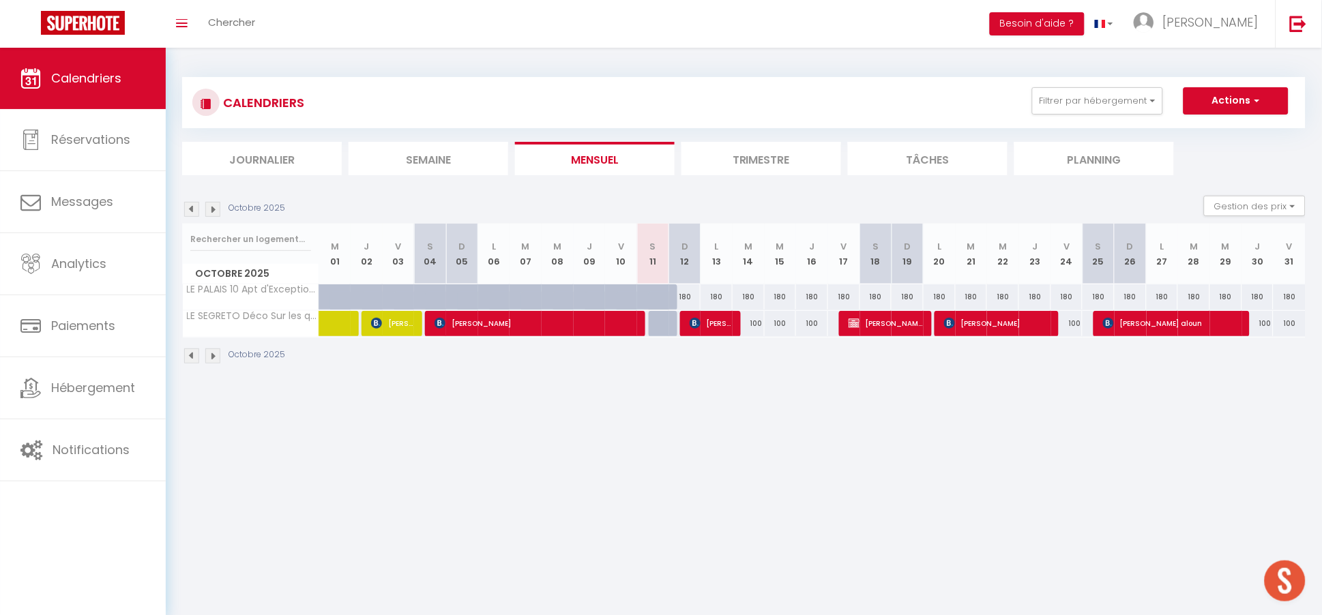
click at [189, 357] on img at bounding box center [191, 356] width 15 height 15
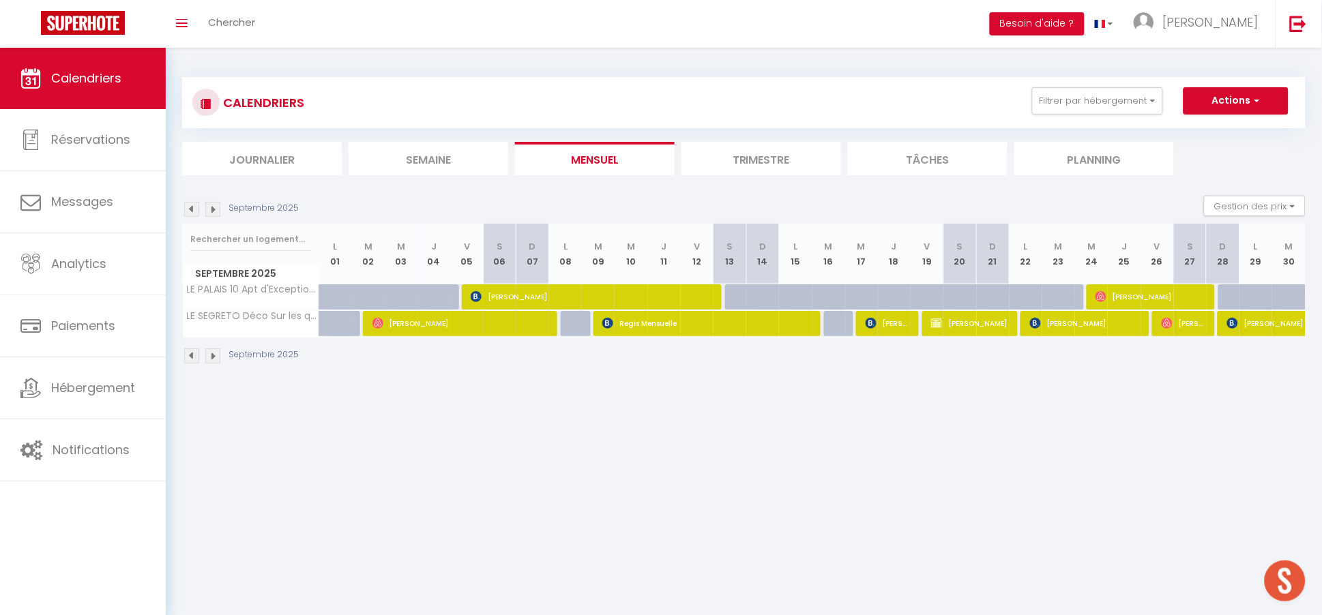
click at [189, 357] on img at bounding box center [191, 356] width 15 height 15
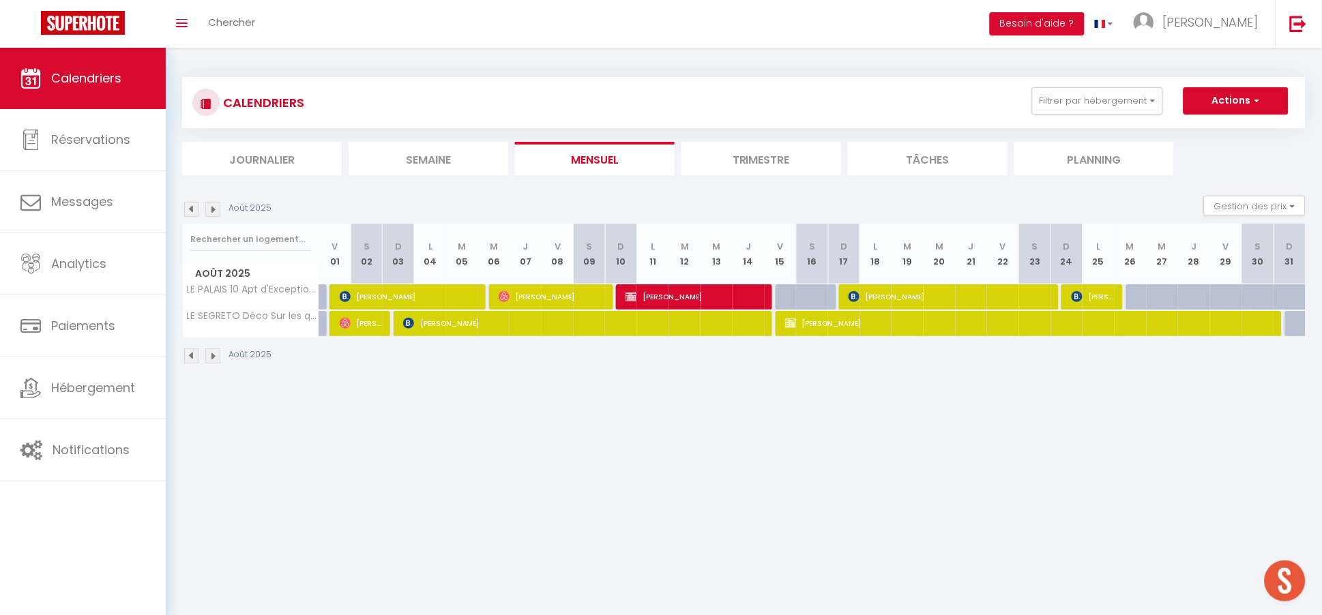
click at [189, 357] on img at bounding box center [191, 356] width 15 height 15
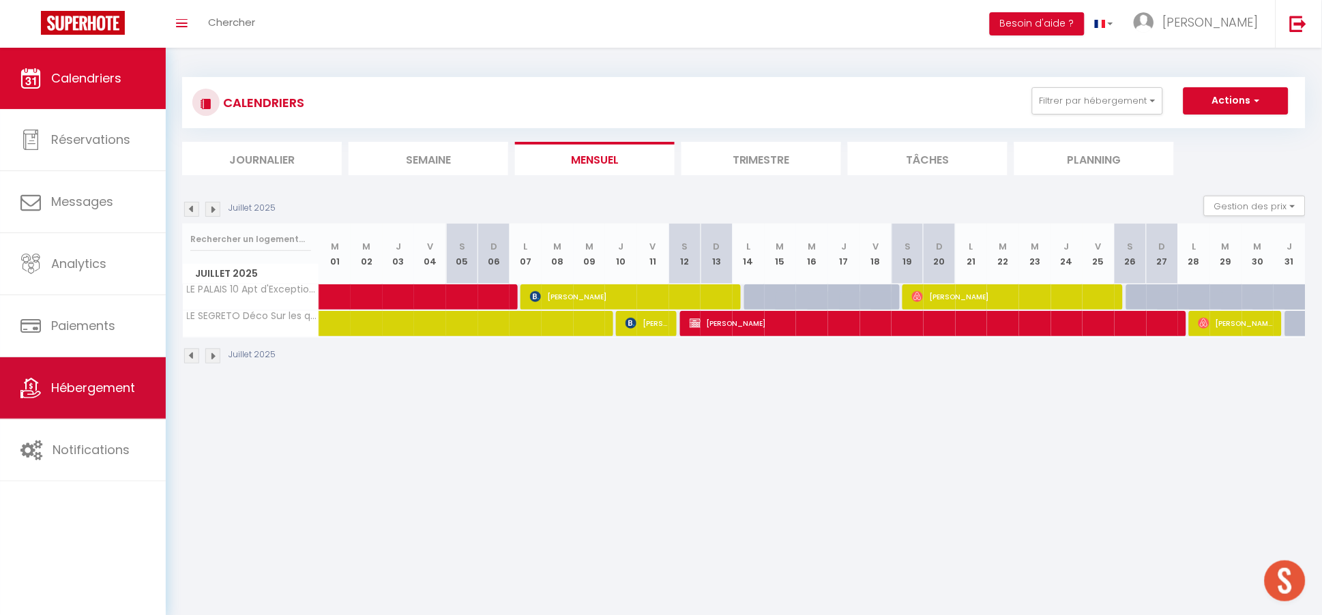
click at [87, 379] on span "Hébergement" at bounding box center [93, 387] width 84 height 17
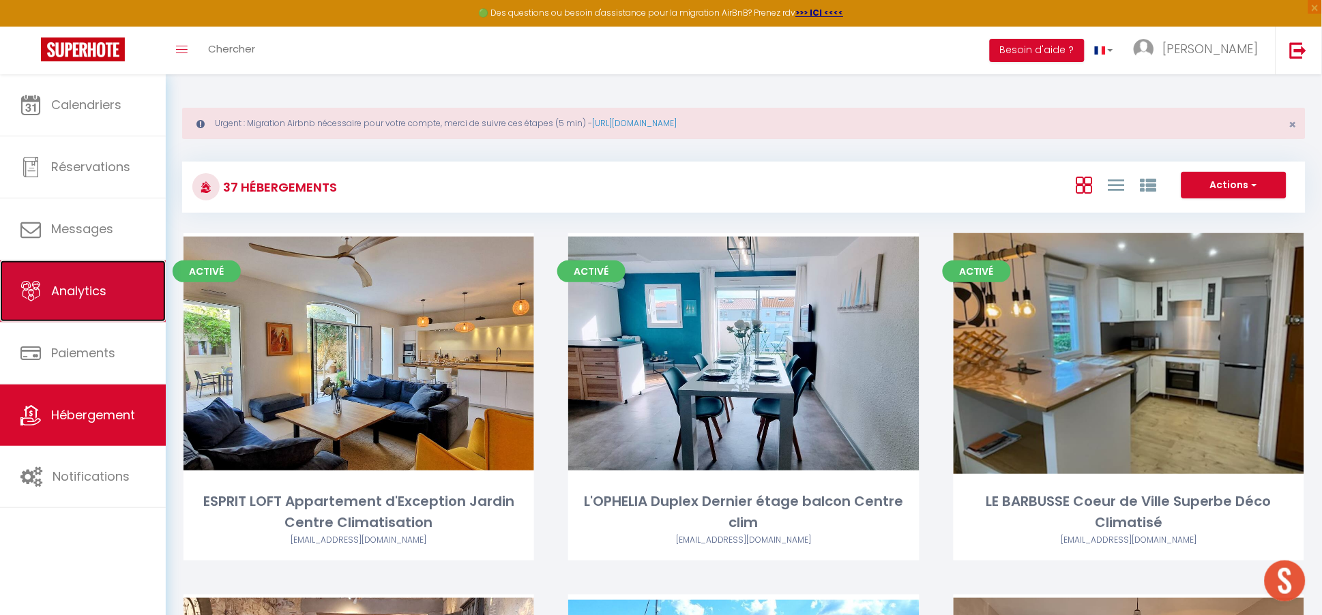
click at [110, 291] on link "Analytics" at bounding box center [83, 291] width 166 height 61
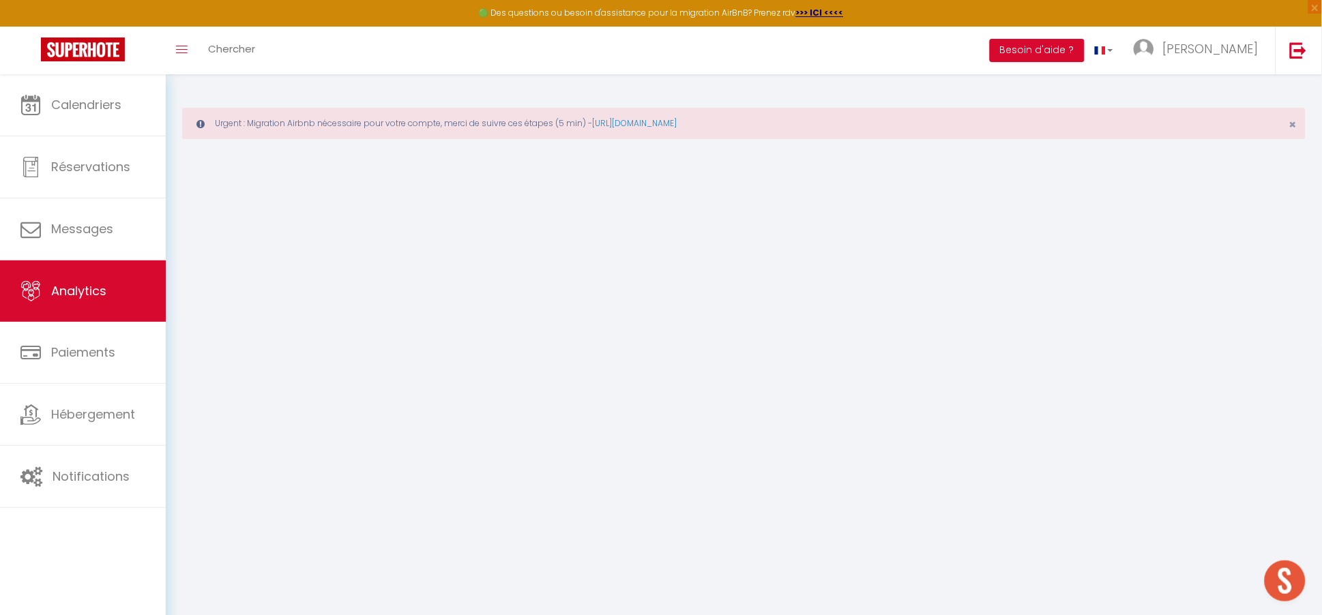
select select "2025"
select select "10"
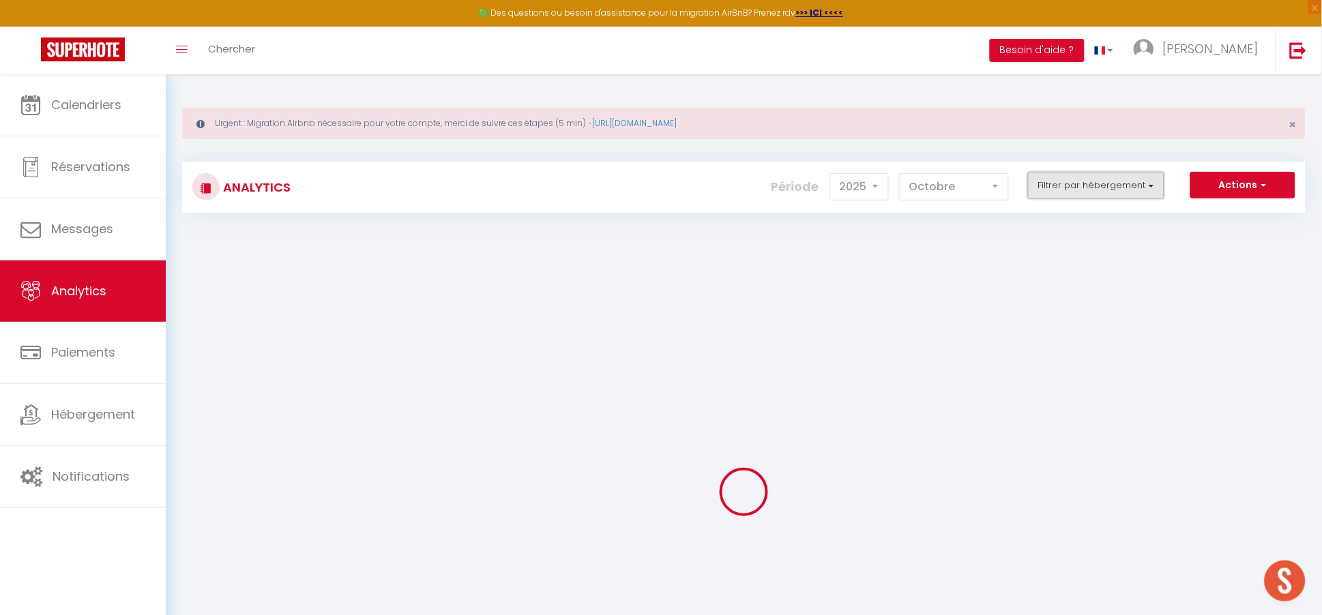
click at [1097, 182] on button "Filtrer par hébergement" at bounding box center [1096, 185] width 136 height 27
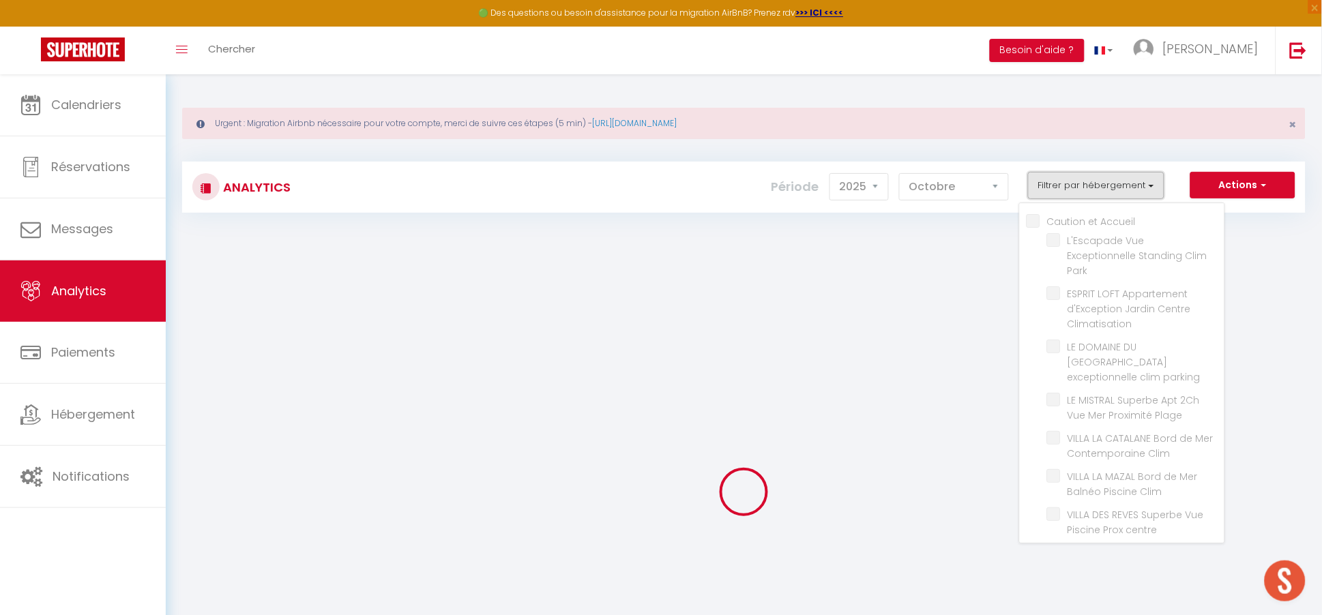
checkbox Accueil "false"
checkbox Park "false"
checkbox Climatisation "false"
checkbox parking "false"
checkbox Plage "false"
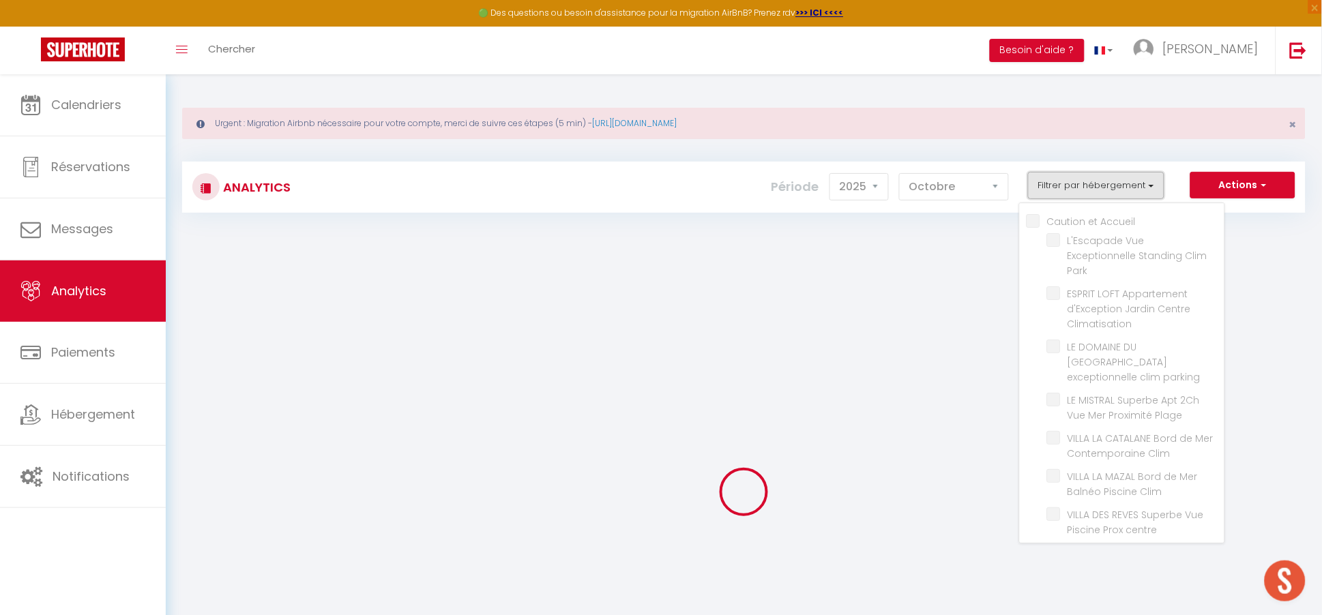
checkbox Clim "false"
checkbox centre "false"
checkbox clim "false"
checkbox Accueil "false"
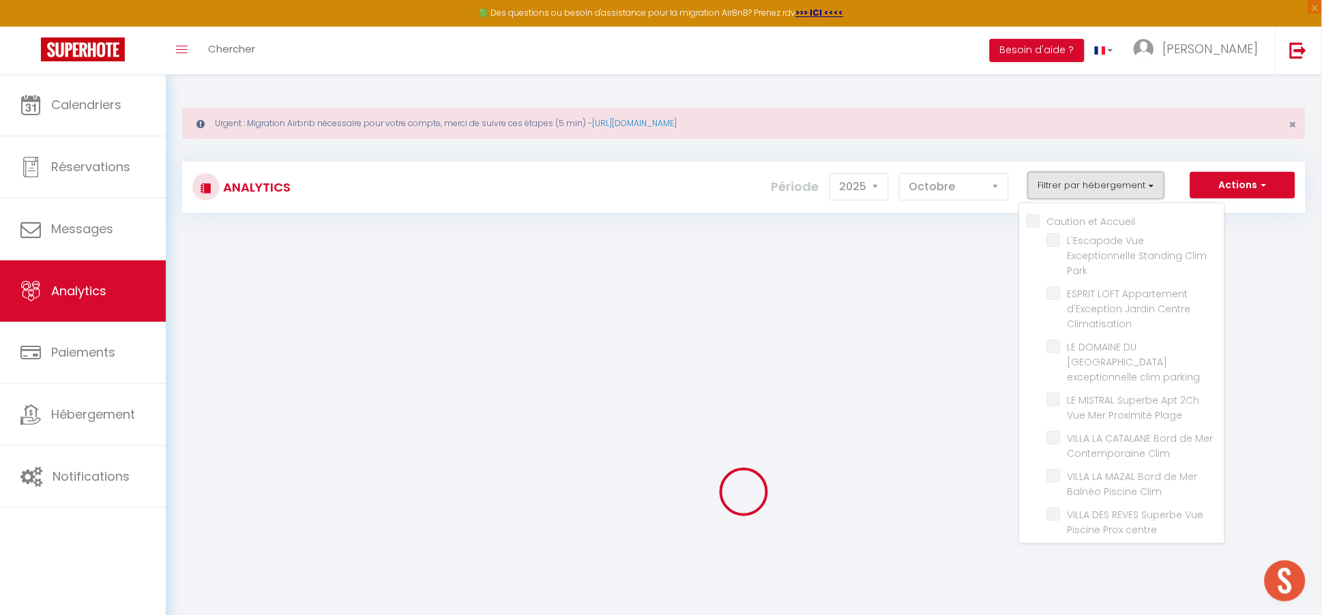
checkbox clim "false"
checkbox Climatisé "false"
checkbox clim "false"
checkbox Courte "false"
checkbox Clim "false"
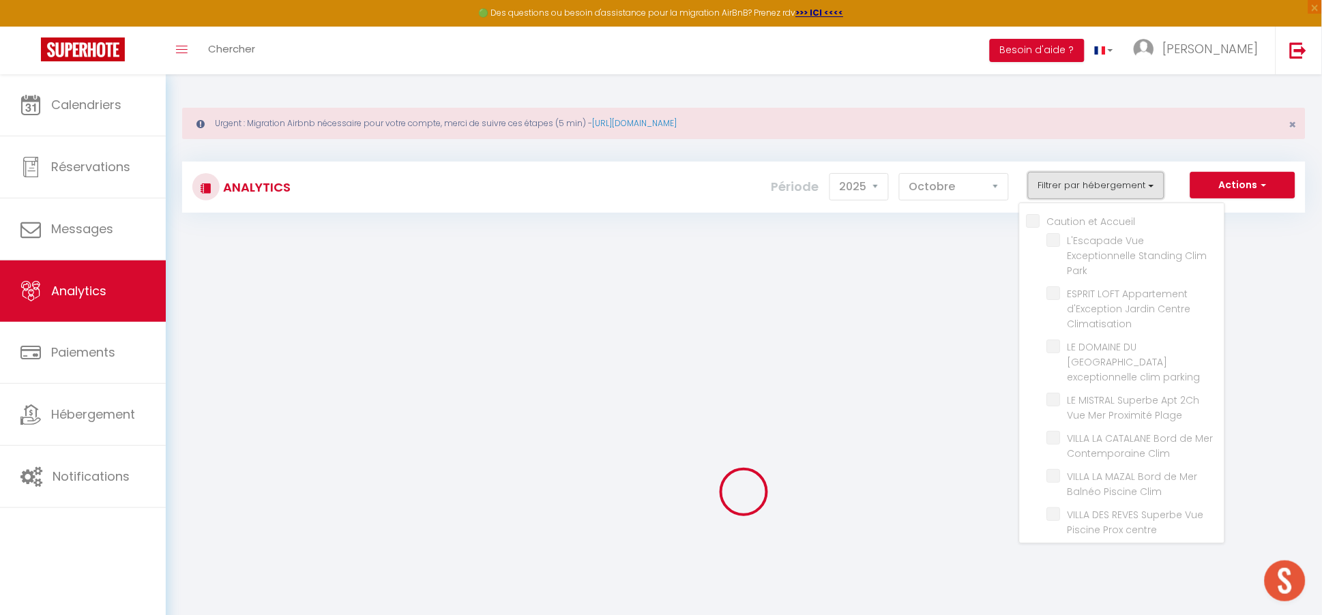
checkbox Climatisé "false"
checkbox Parking "false"
checkbox clim "false"
checkbox Garage "false"
checkbox Privé "false"
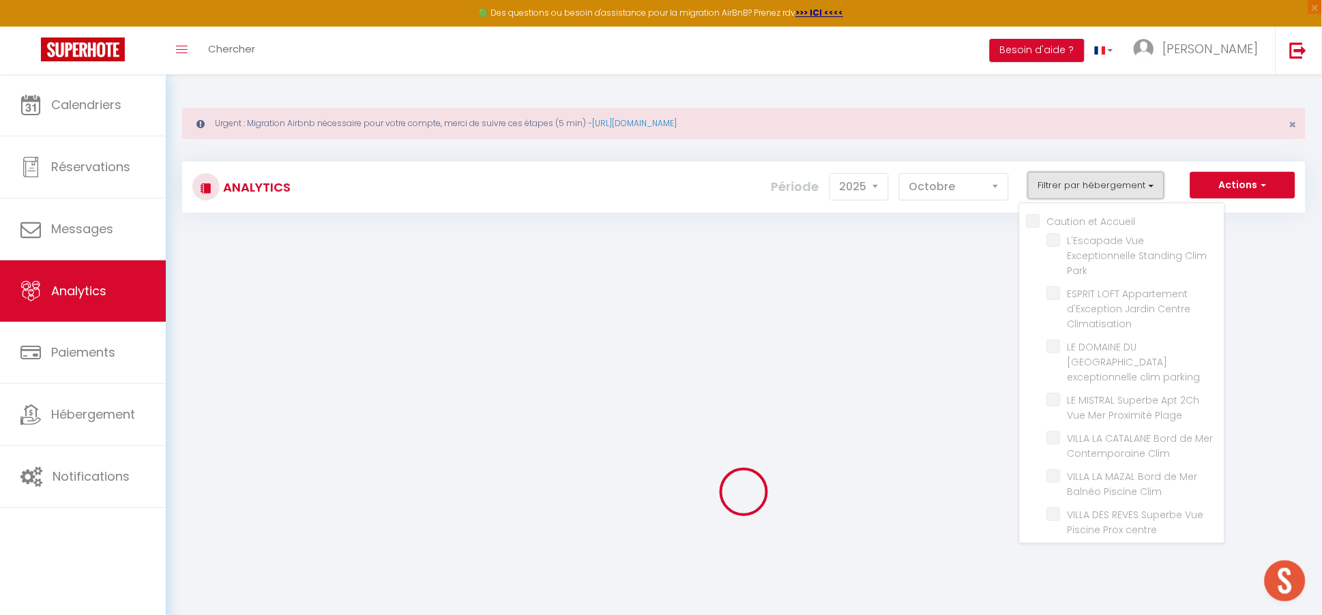
checkbox Piscine "false"
checkbox Centre "false"
checkbox Historique "false"
checkbox Clim "false"
checkbox Centre "false"
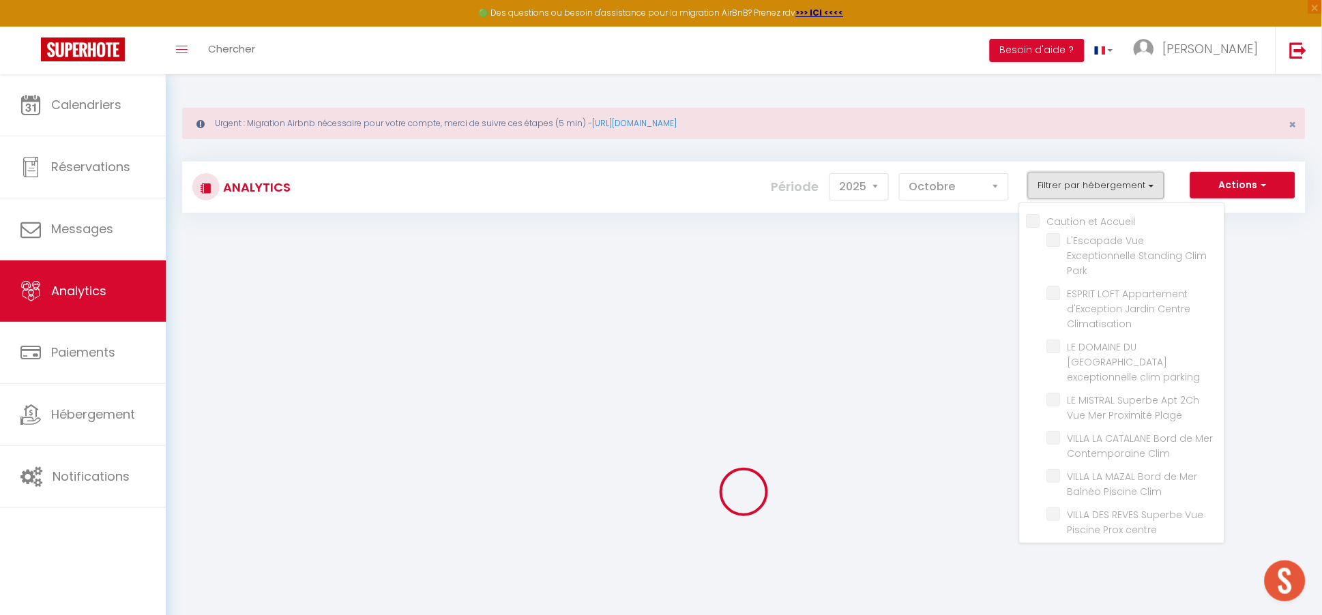
checkbox Clim "false"
checkbox Historique "false"
checkbox Piscine "false"
checkbox Parking "false"
checkbox Clim "false"
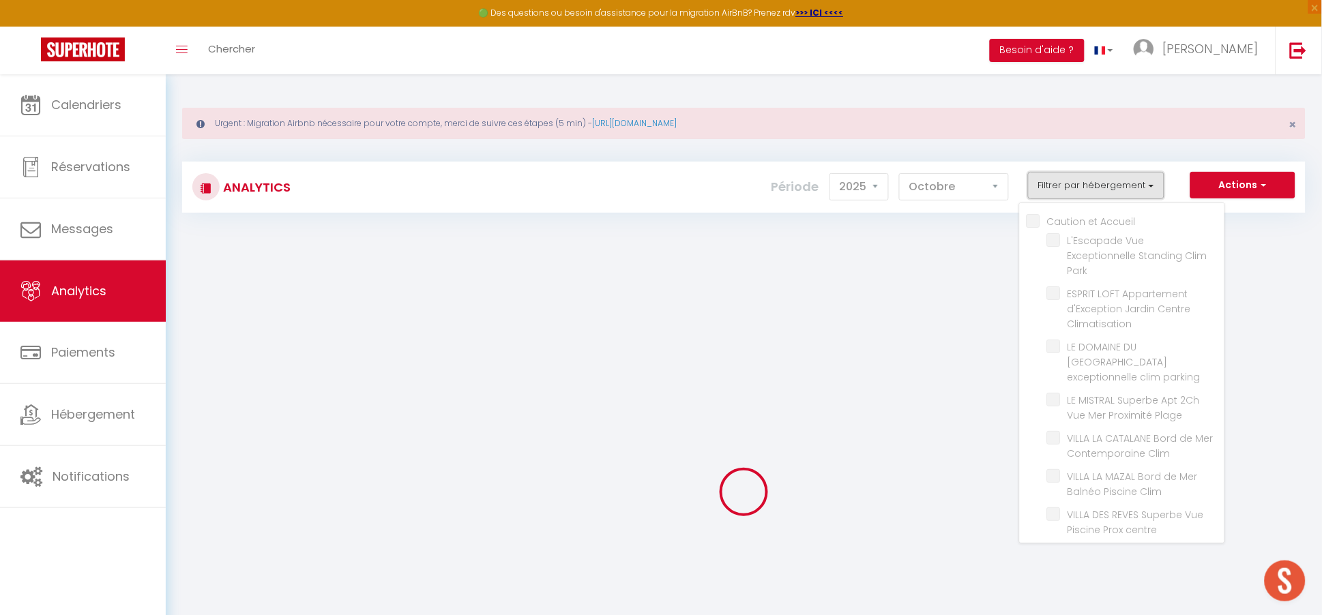
checkbox Centre "false"
checkbox Clim "false"
checkbox Rénové "false"
checkbox Centre "false"
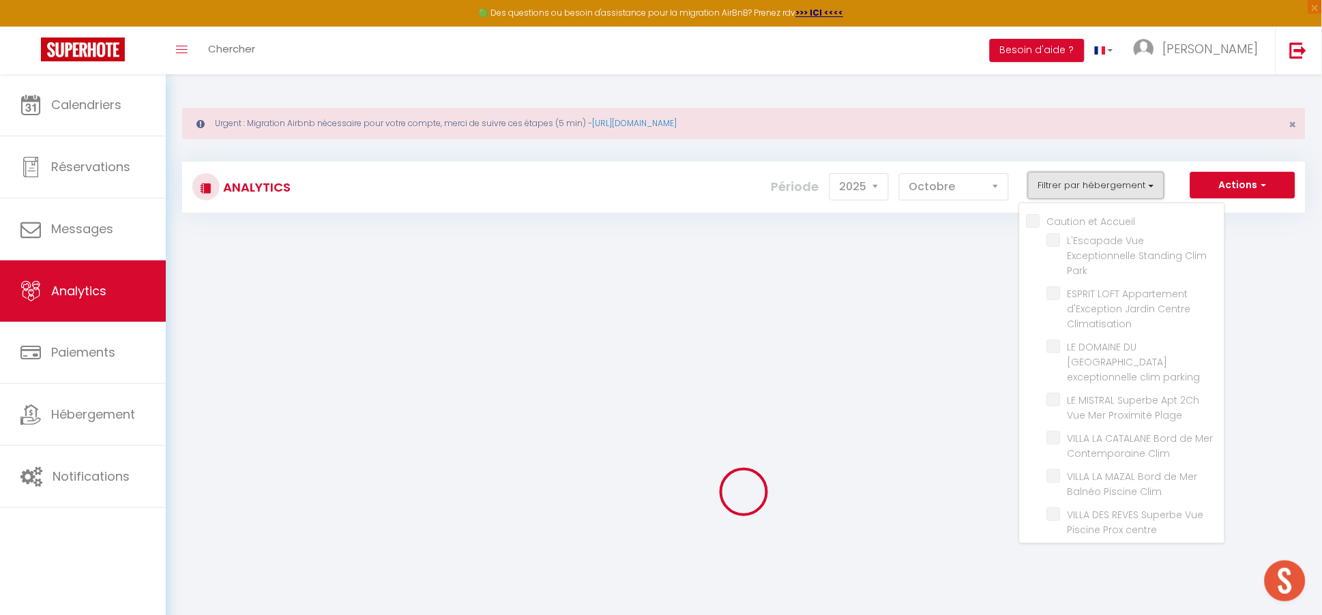
checkbox Neuf "false"
checkbox exceptionnelle "false"
checkbox Climatise "false"
checkbox Climatisé "false"
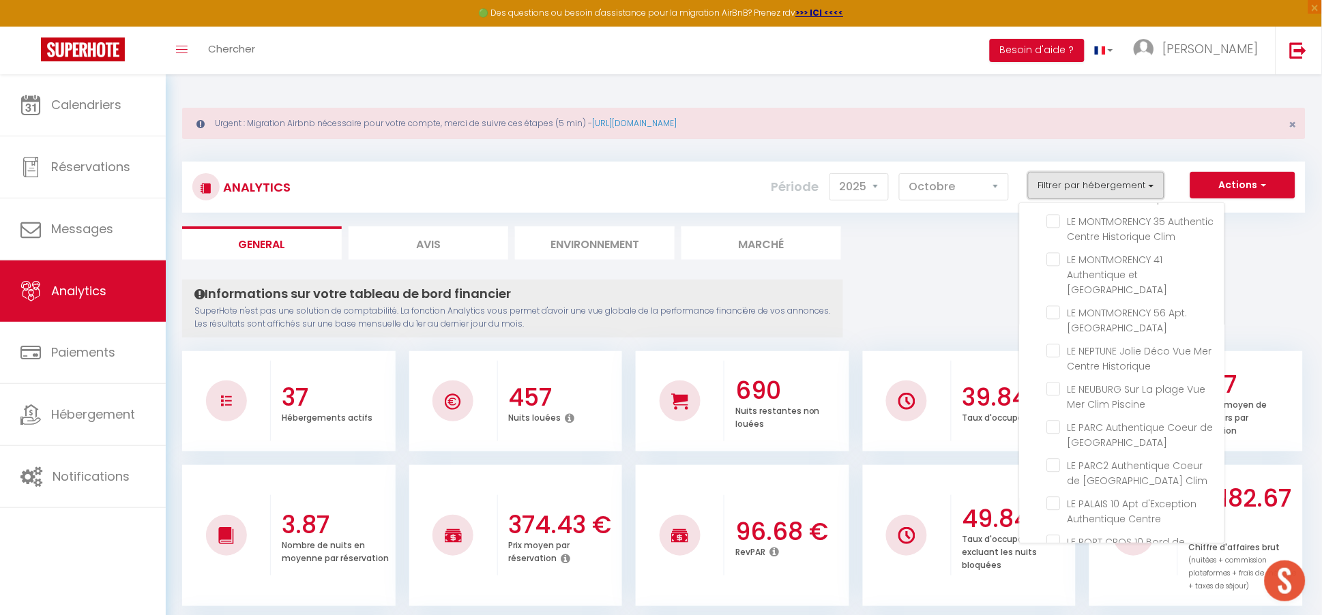
scroll to position [926, 0]
click at [1055, 485] on li "LE PALAIS 10 Apt d'Exception Authentique Centre" at bounding box center [1135, 504] width 177 height 38
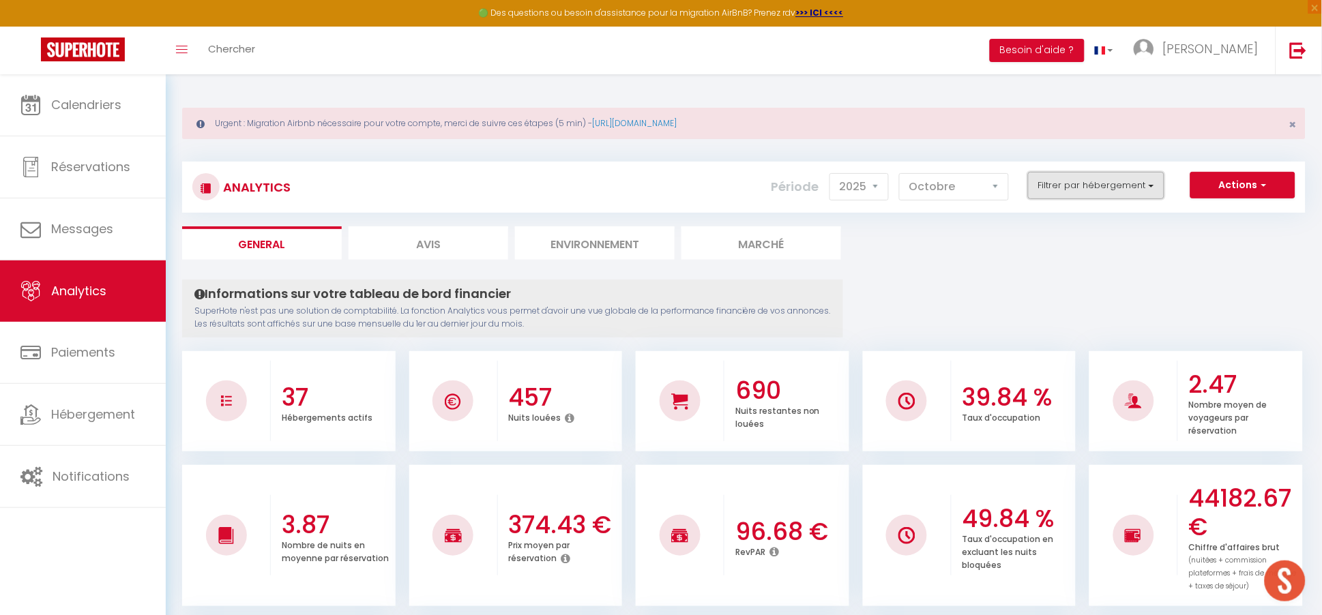
click at [1082, 189] on button "Filtrer par hébergement" at bounding box center [1096, 185] width 136 height 27
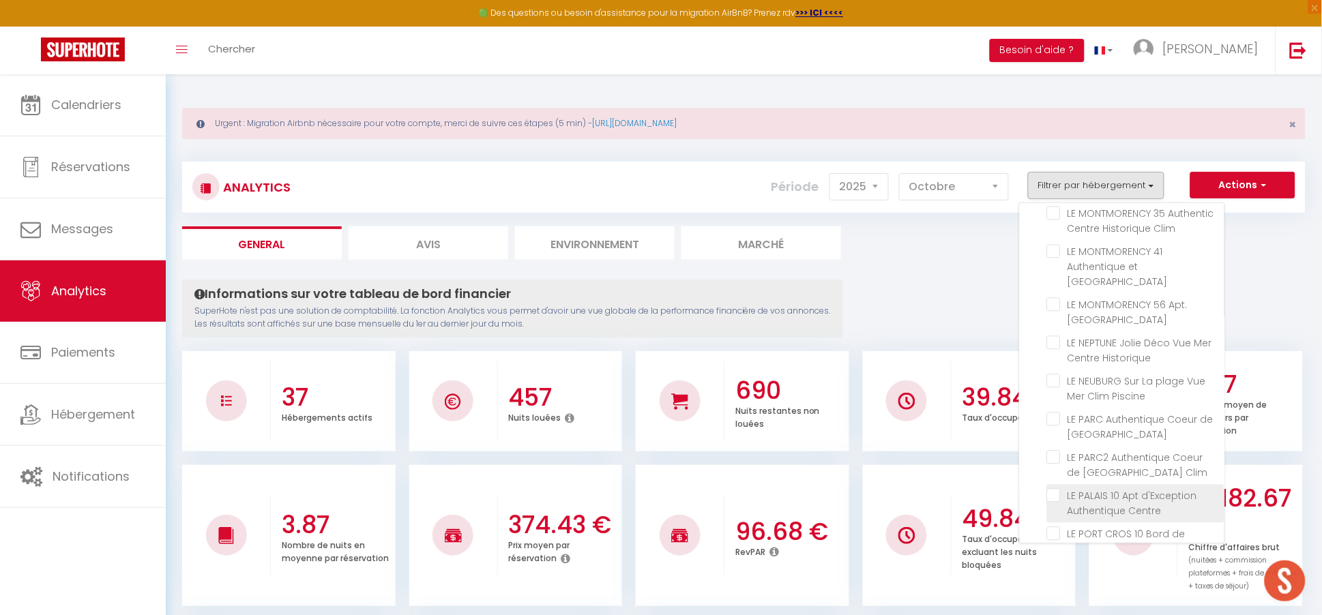
click at [1057, 489] on Centre "checkbox" at bounding box center [1135, 496] width 177 height 14
checkbox Centre "true"
checkbox Park "false"
checkbox Climatisation "false"
checkbox parking "false"
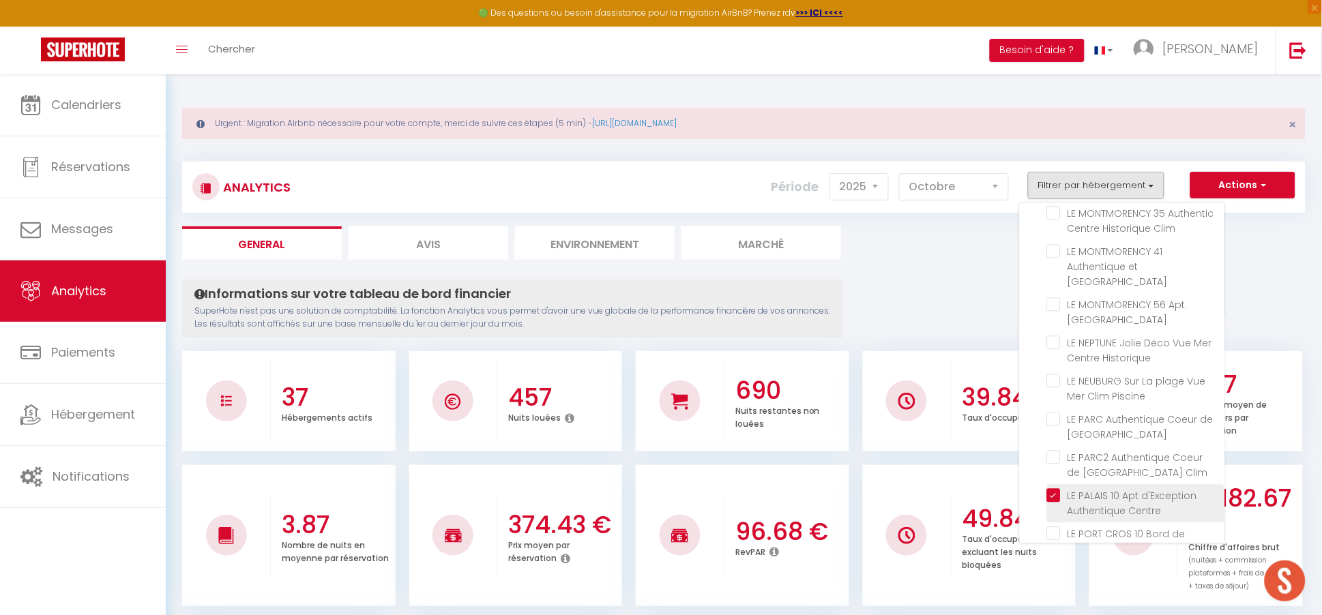
checkbox Plage "false"
checkbox Clim "false"
checkbox centre "false"
checkbox clim "false"
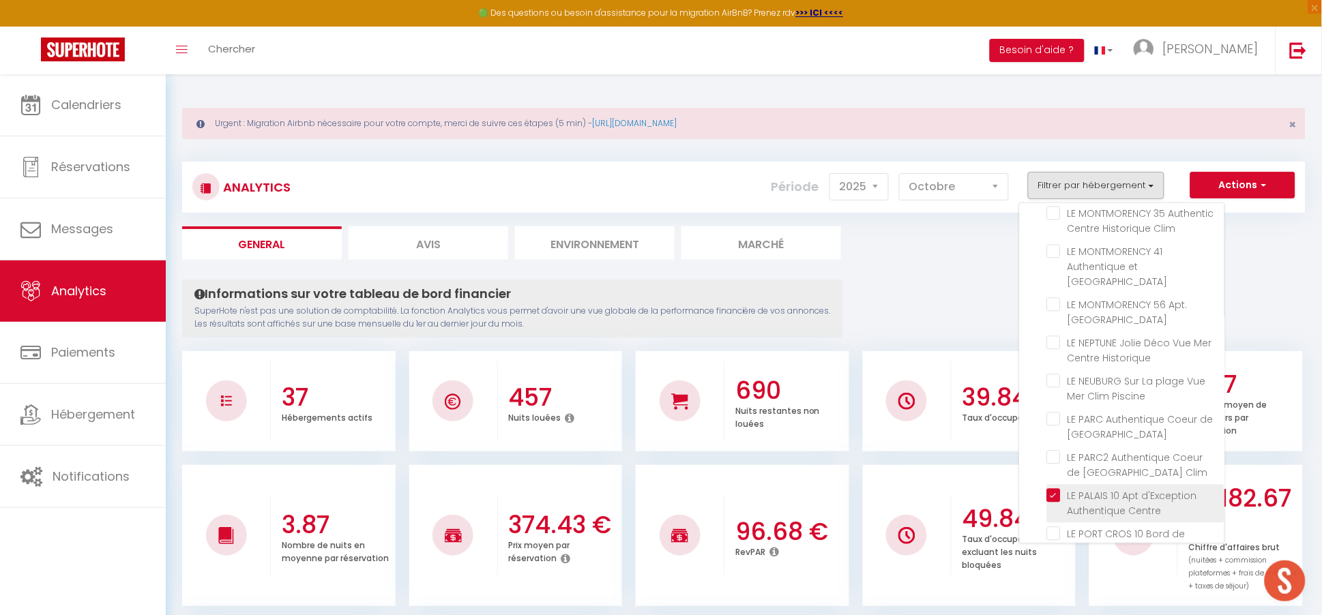
checkbox clim "false"
checkbox Climatisé "false"
checkbox clim "false"
checkbox Courte "false"
checkbox Clim "false"
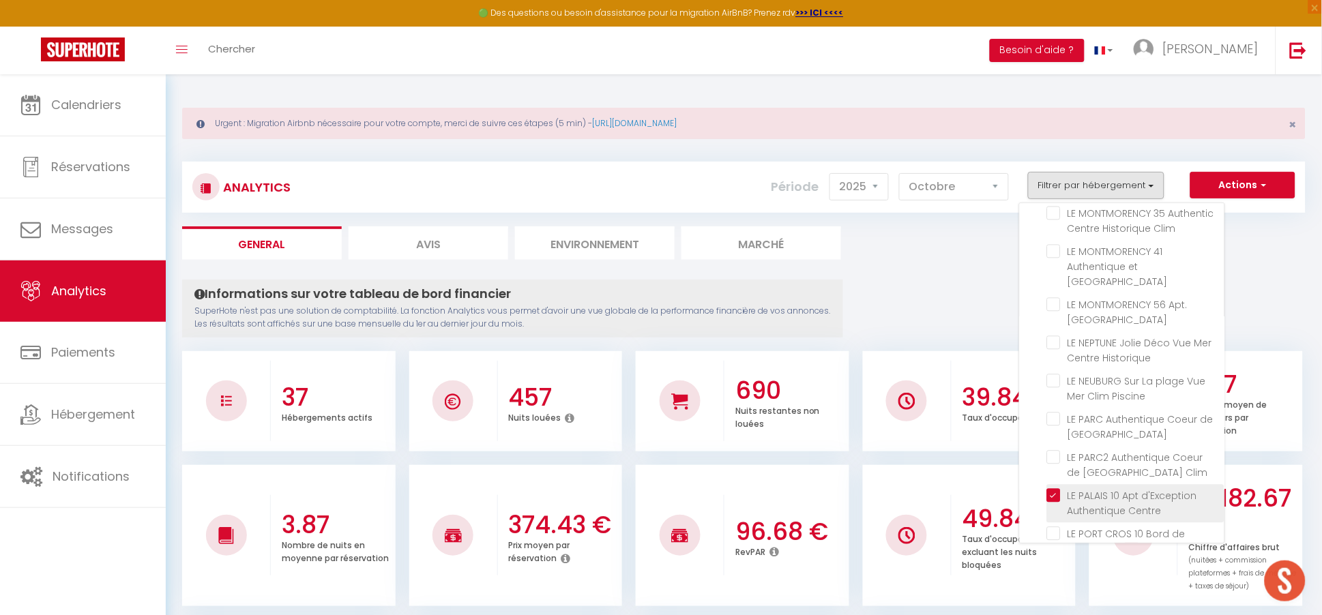
checkbox Climatisé "false"
checkbox Parking "false"
checkbox clim "false"
checkbox Garage "false"
checkbox Privé "false"
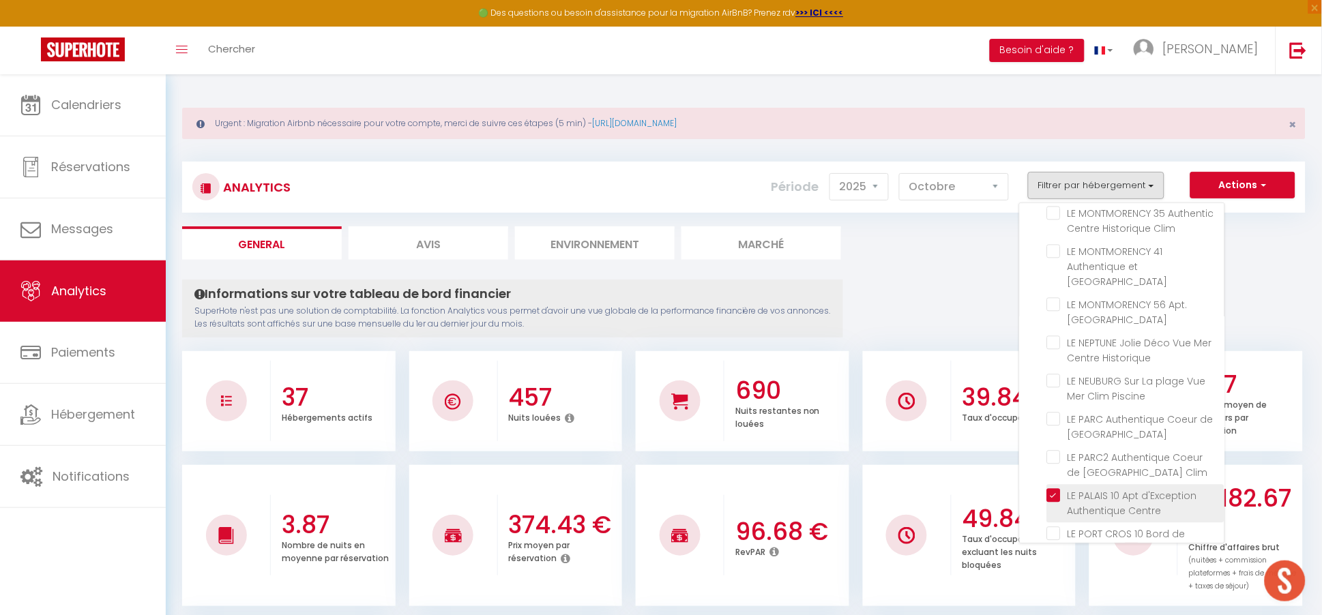
checkbox Piscine "false"
checkbox Centre "false"
checkbox Historique "false"
checkbox Clim "false"
checkbox Centre "false"
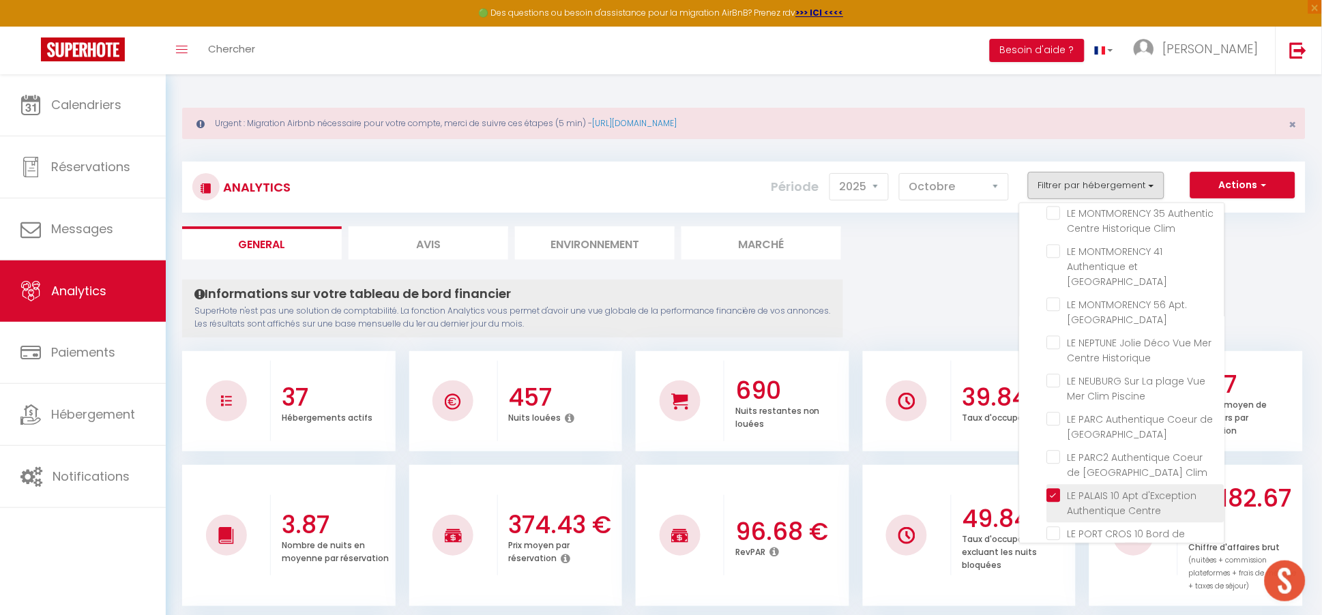
checkbox Clim "false"
checkbox Historique "false"
checkbox Piscine "false"
checkbox Parking "false"
checkbox Clim "false"
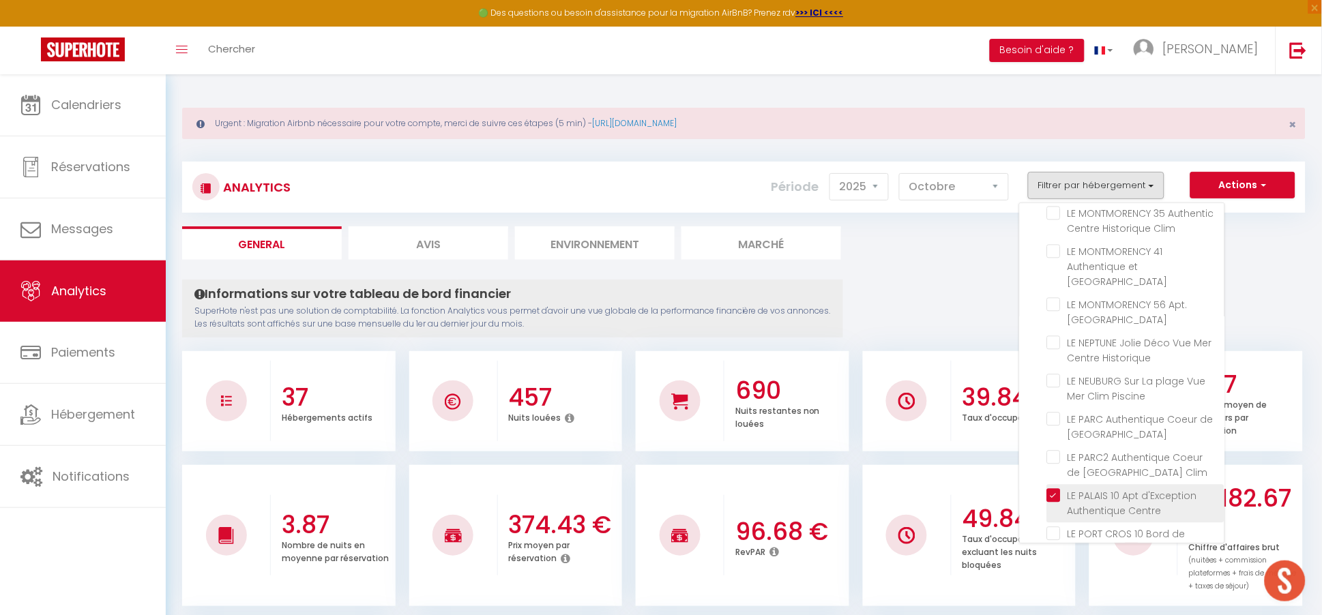
checkbox Clim "false"
checkbox Rénové "false"
checkbox Centre "false"
checkbox Neuf "false"
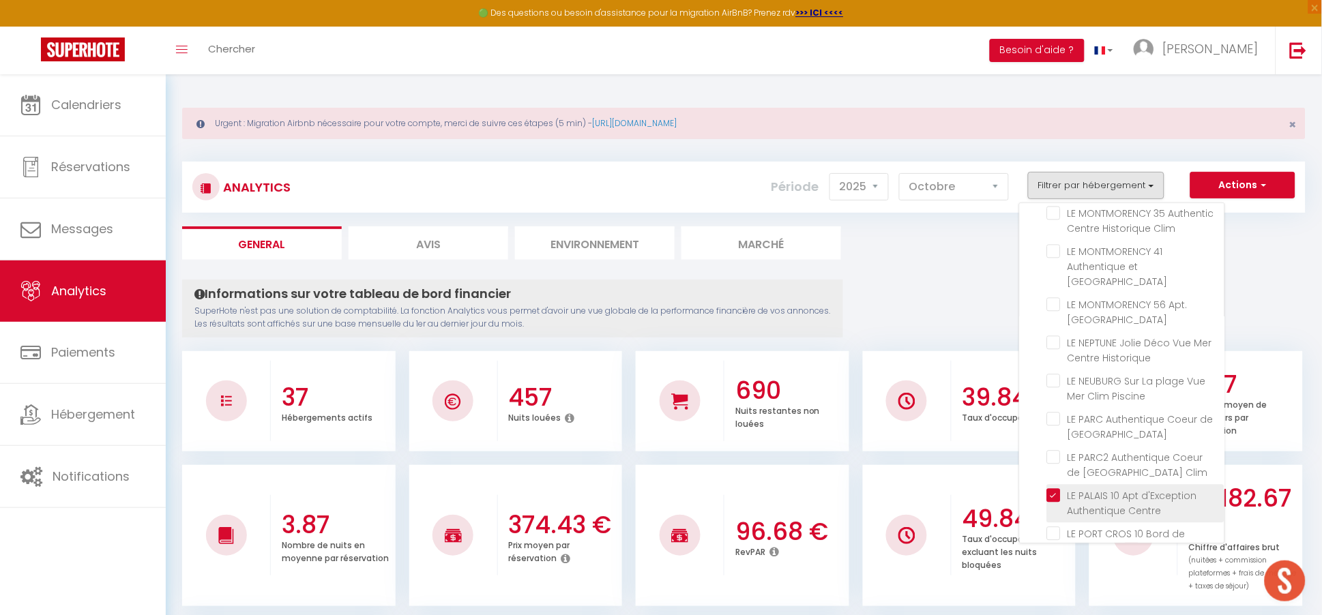
checkbox exceptionnelle "false"
checkbox Climatise "false"
checkbox Climatisé "false"
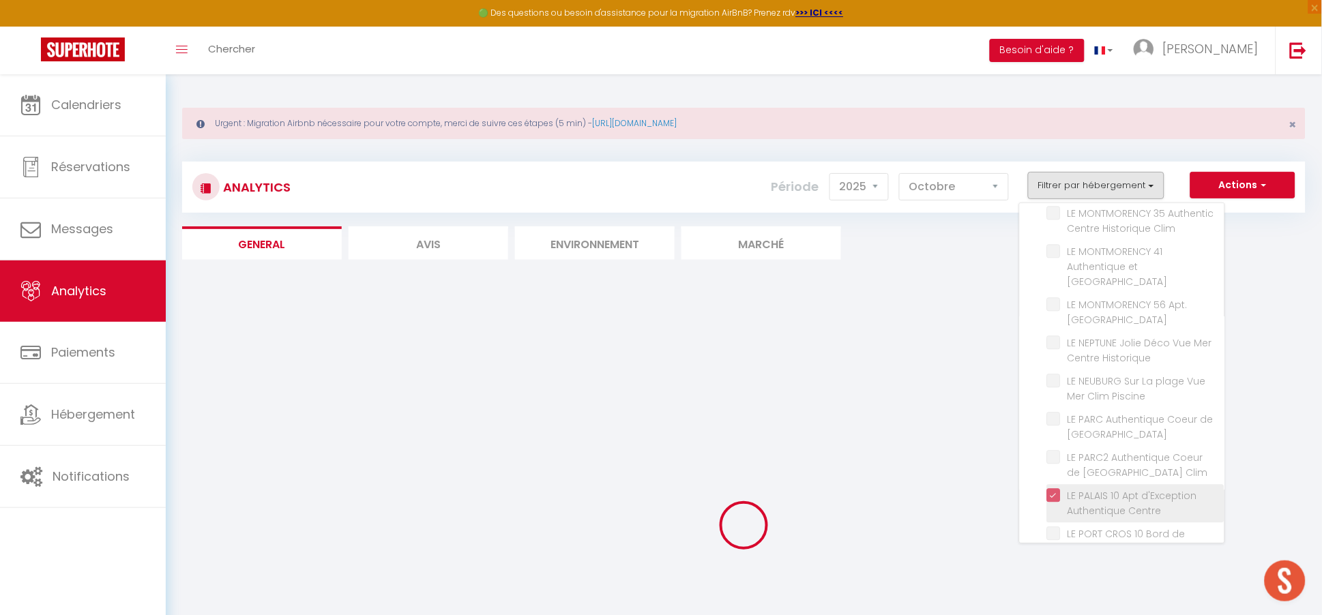
checkbox Park "false"
checkbox Climatisation "false"
checkbox parking "false"
checkbox Plage "false"
checkbox Clim "false"
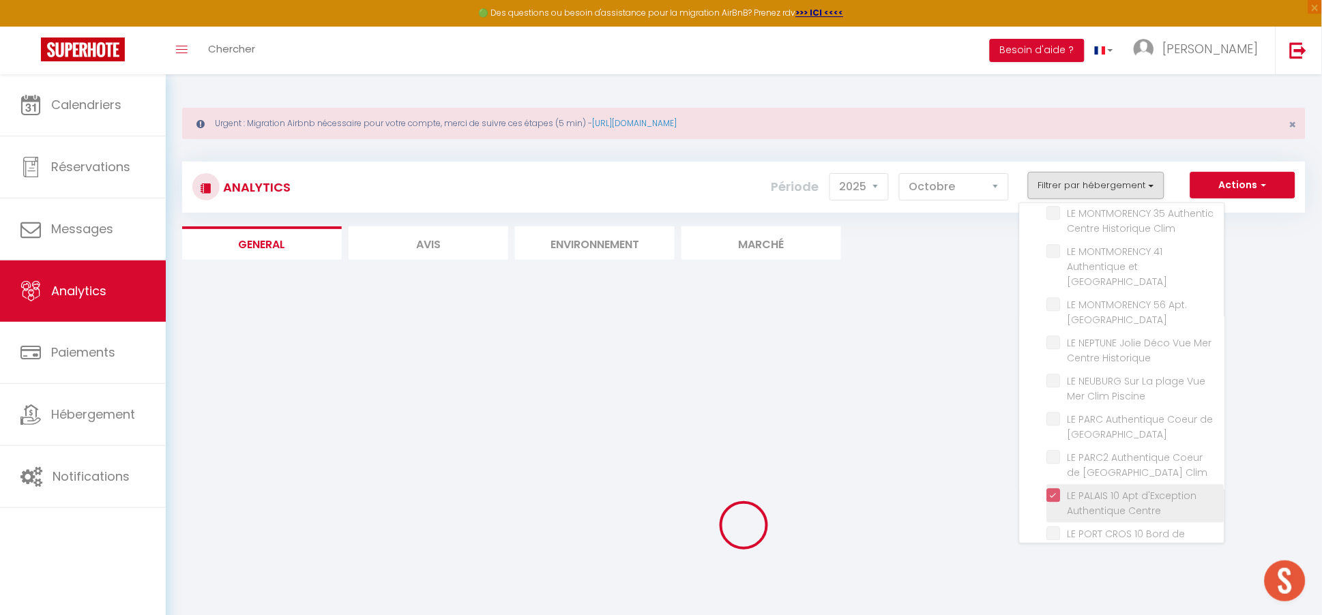
checkbox Clim "false"
checkbox centre "false"
checkbox clim "false"
checkbox Climatisé "false"
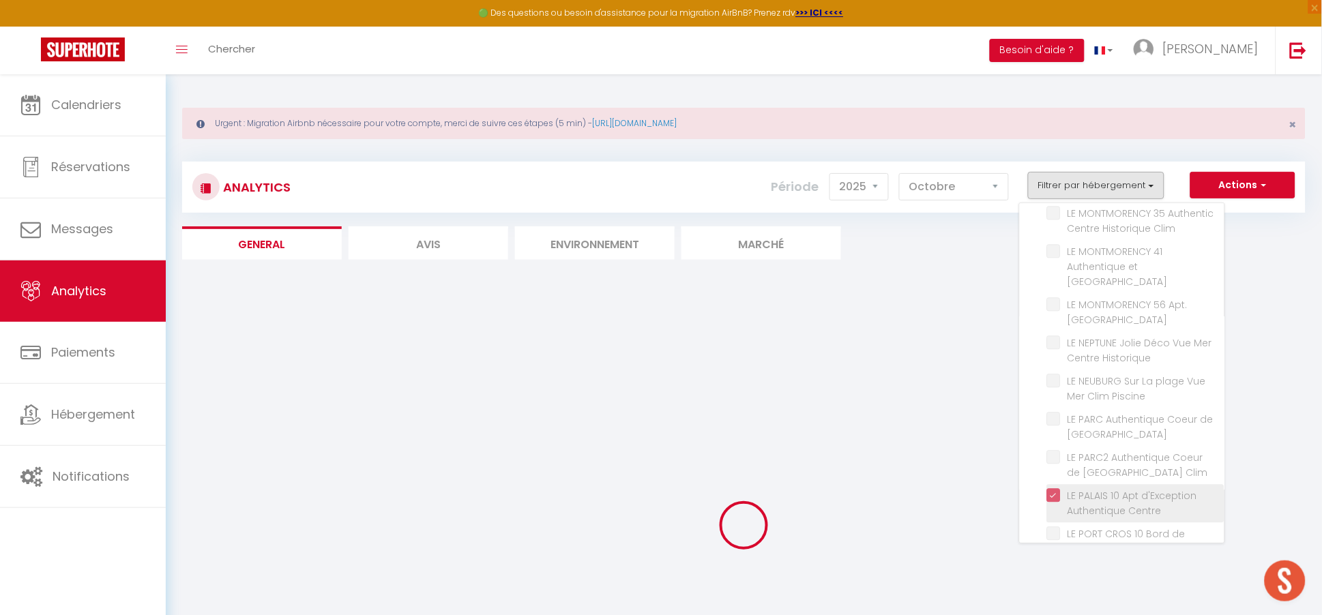
checkbox clim "false"
checkbox Courte "false"
checkbox Clim "false"
checkbox Climatisé "false"
checkbox Parking "false"
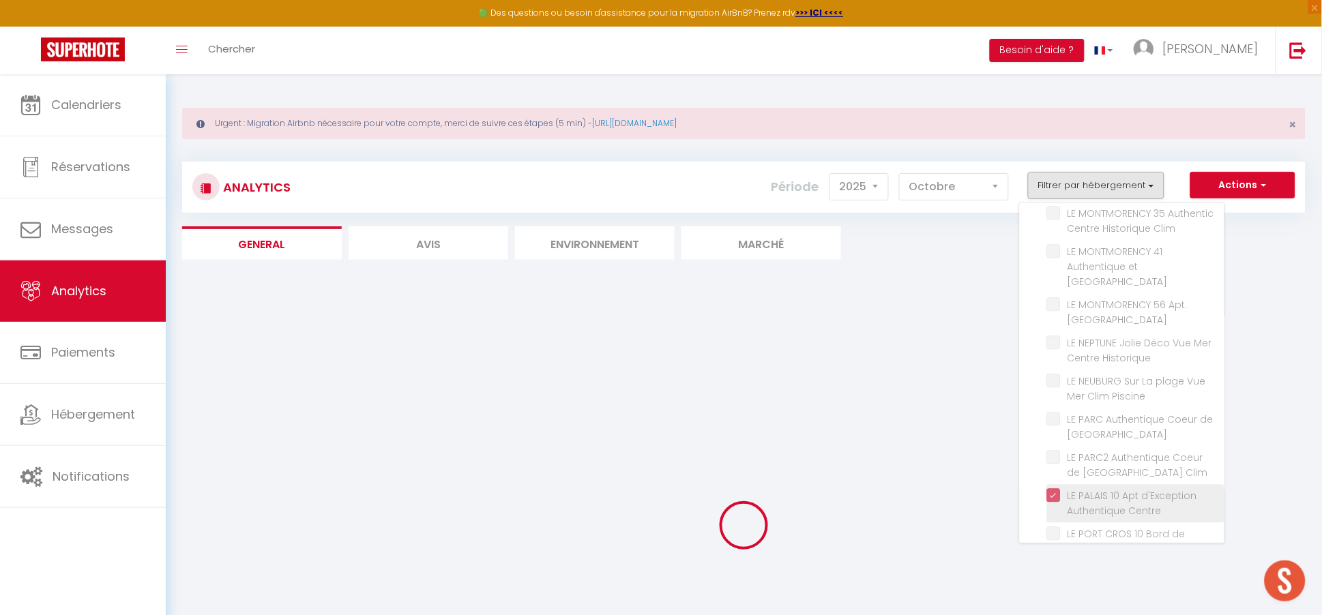
checkbox clim "false"
checkbox Garage "false"
checkbox Privé "false"
checkbox Piscine "false"
checkbox Centre "false"
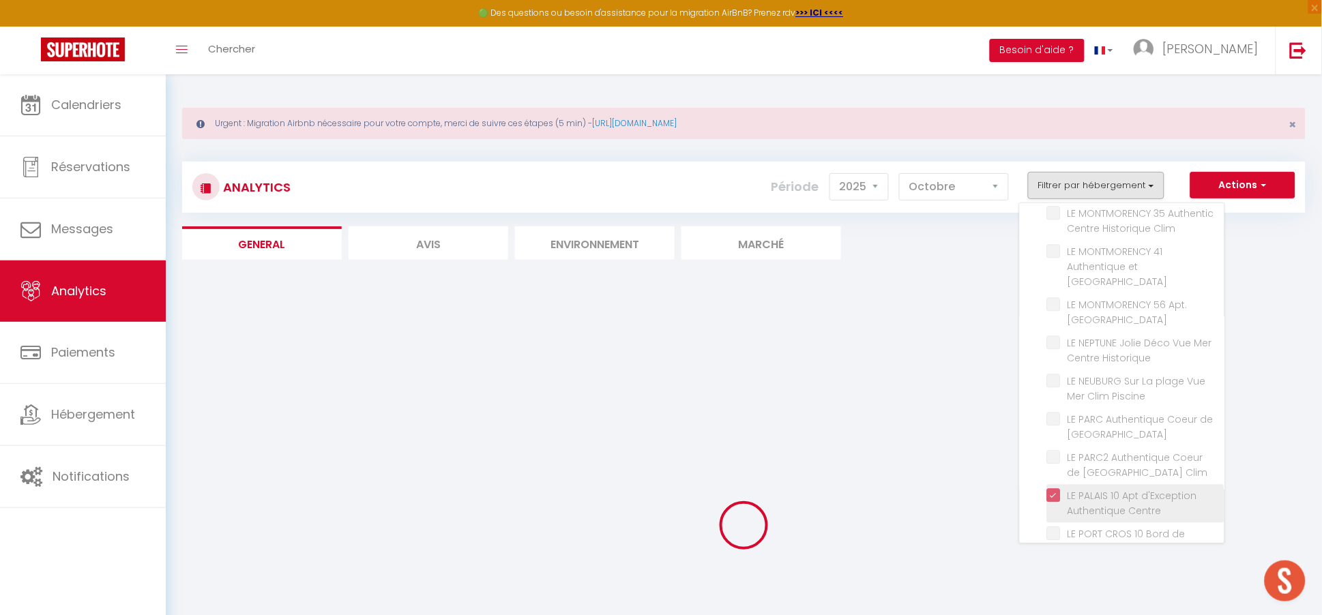
checkbox Historique "false"
checkbox Clim "false"
checkbox Centre "false"
checkbox Clim "false"
checkbox Historique "false"
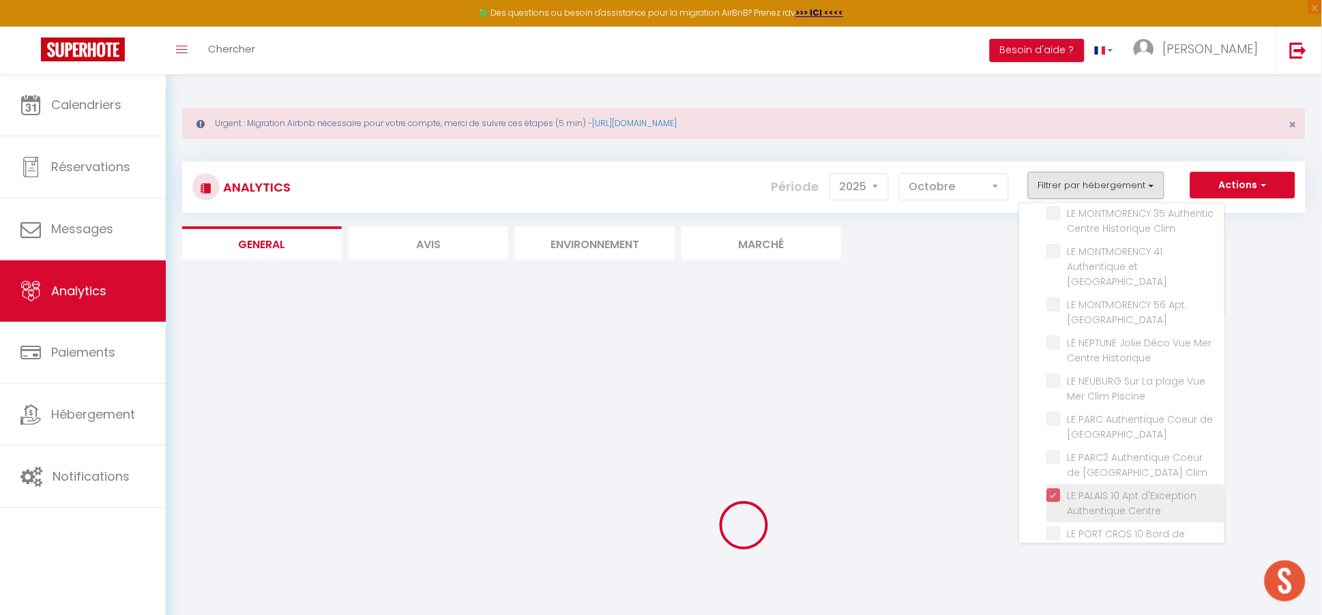
checkbox Piscine "false"
checkbox Parking "false"
checkbox Clim "false"
checkbox Rénové "false"
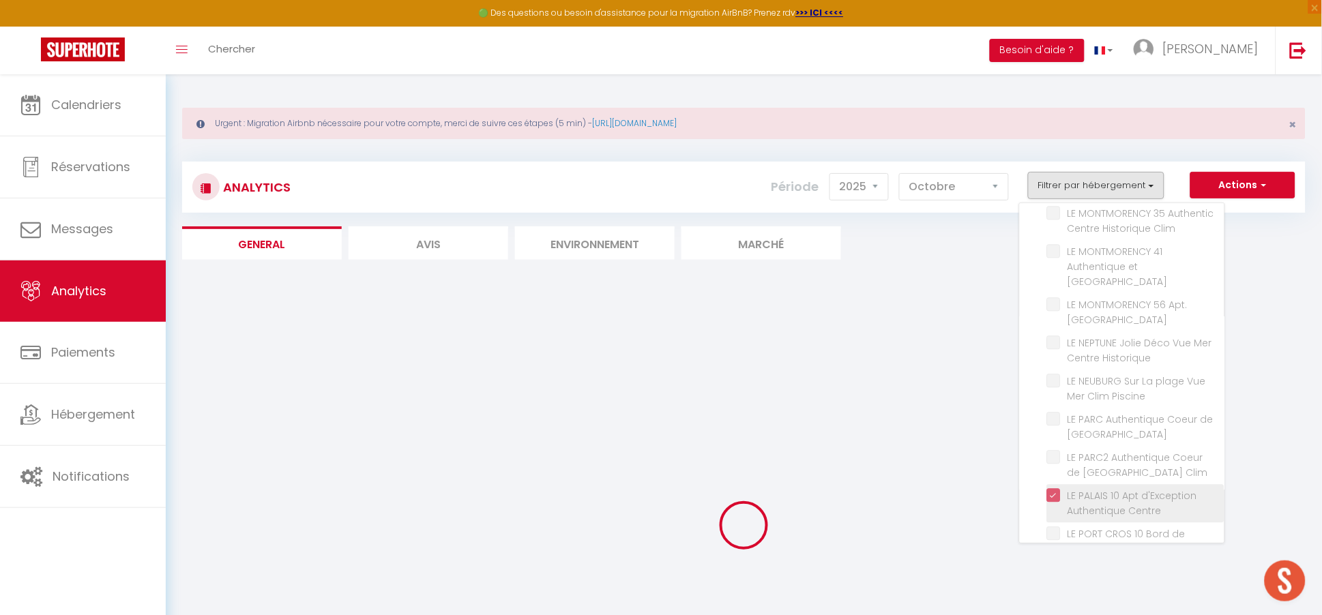
checkbox Centre "false"
checkbox Neuf "false"
checkbox exceptionnelle "false"
checkbox Climatise "false"
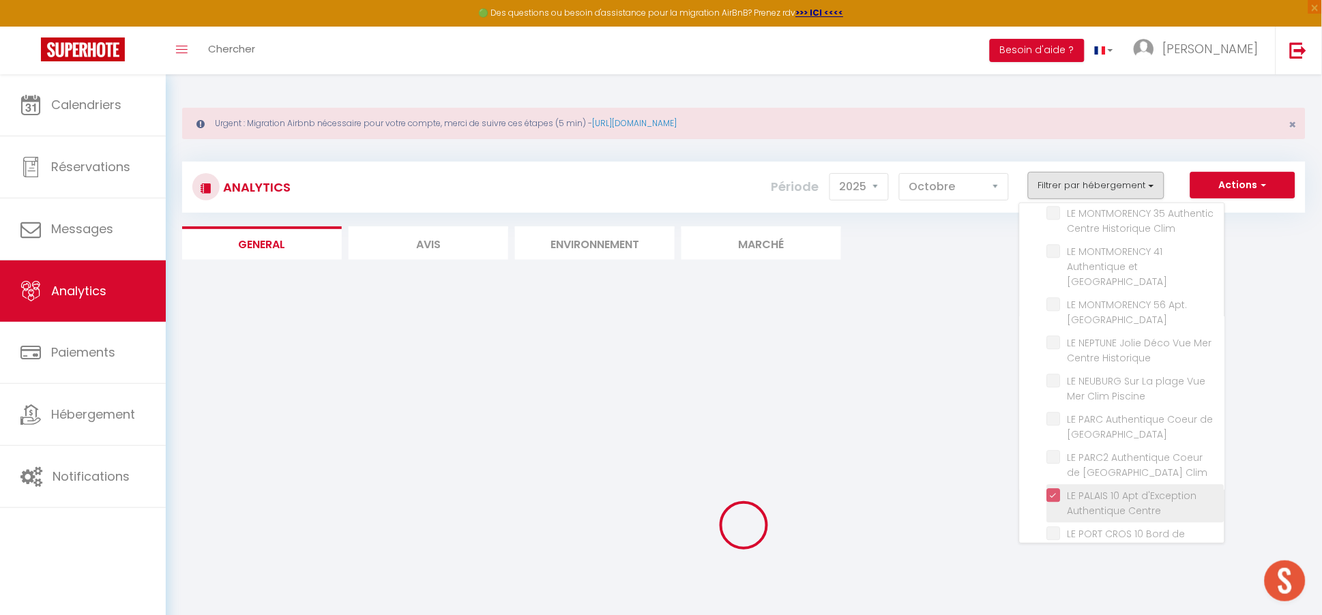
checkbox Climatisé "false"
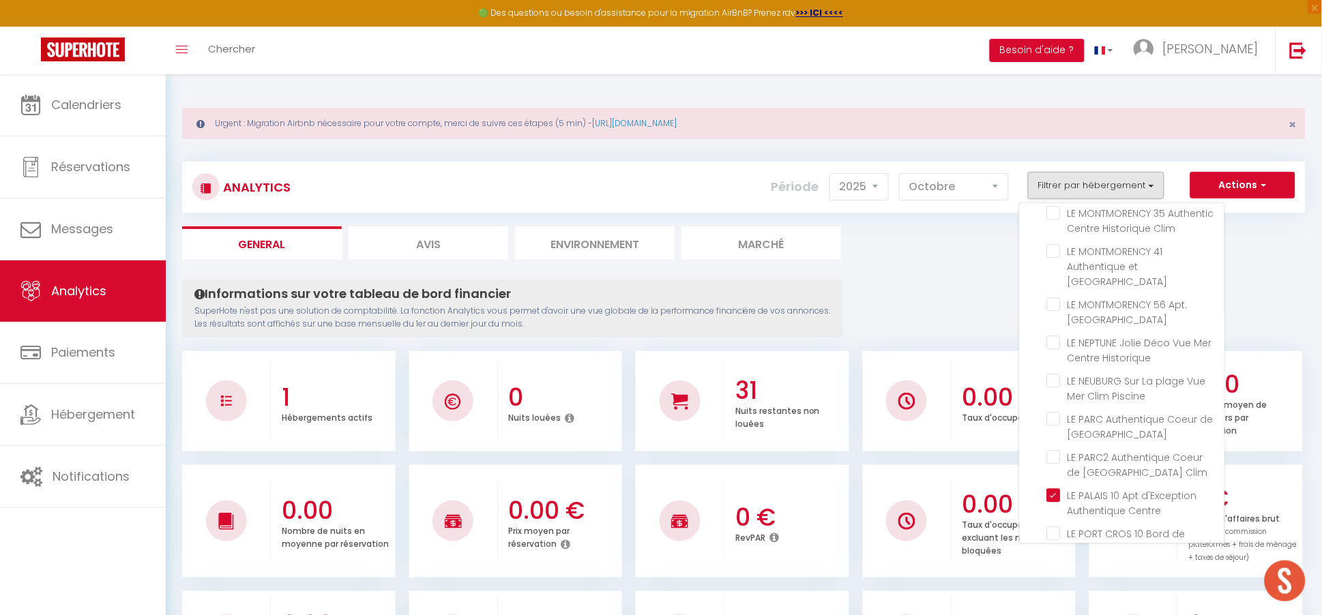
click at [923, 242] on ul "General Avis Environnement Marché" at bounding box center [743, 242] width 1123 height 33
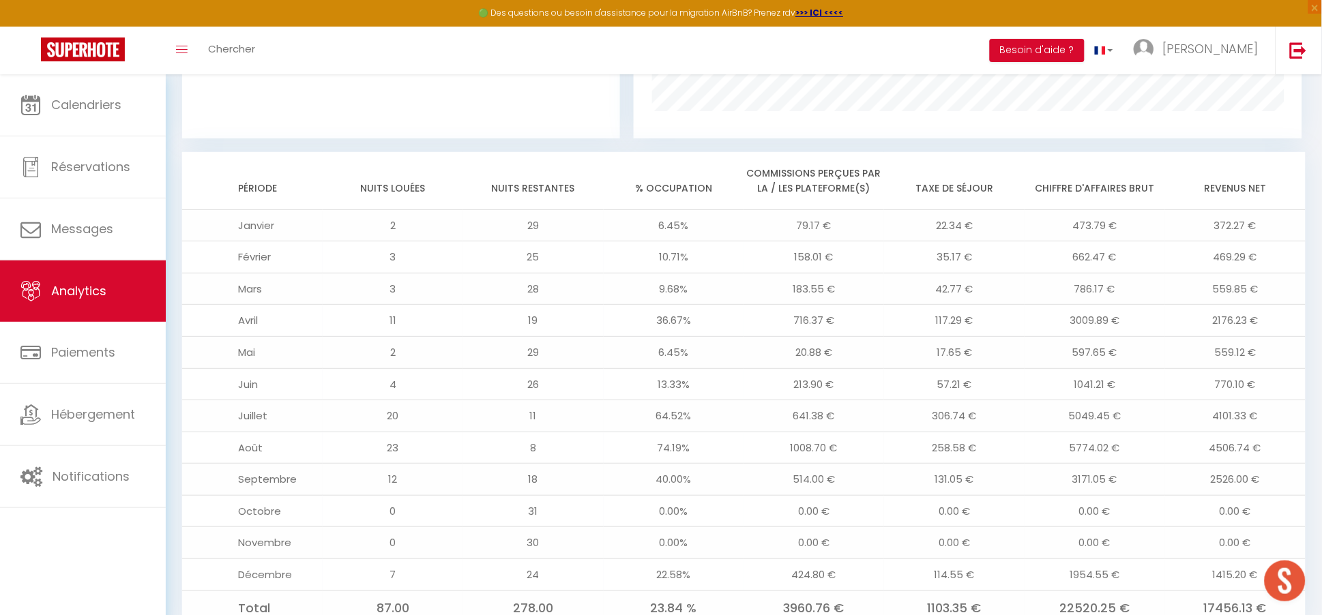
scroll to position [1436, 0]
